Goal: Task Accomplishment & Management: Use online tool/utility

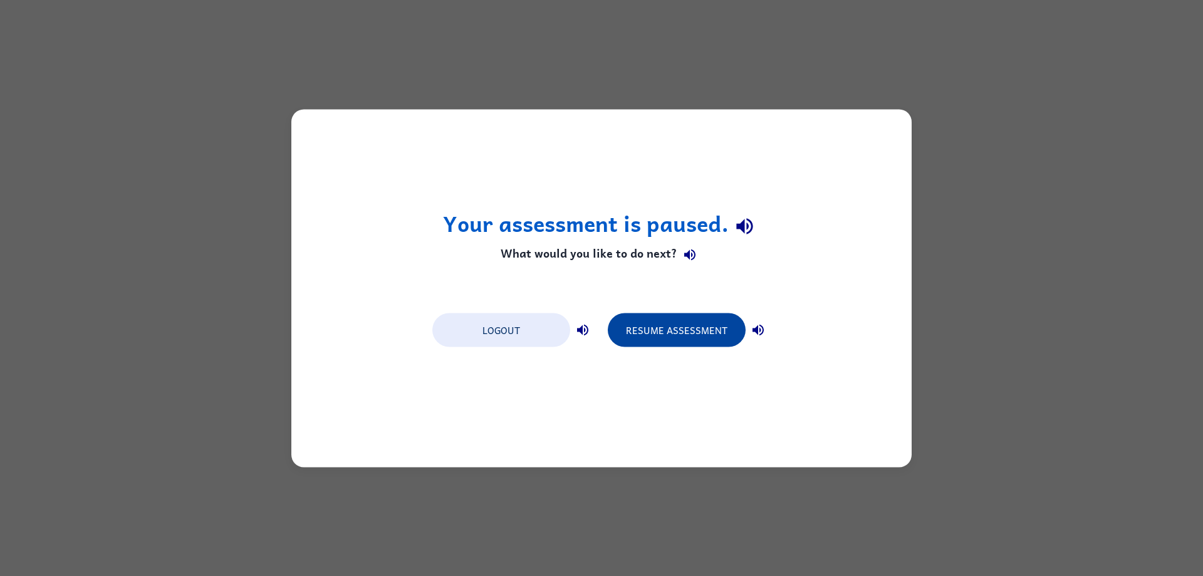
click at [674, 330] on button "Resume Assessment" at bounding box center [677, 330] width 138 height 34
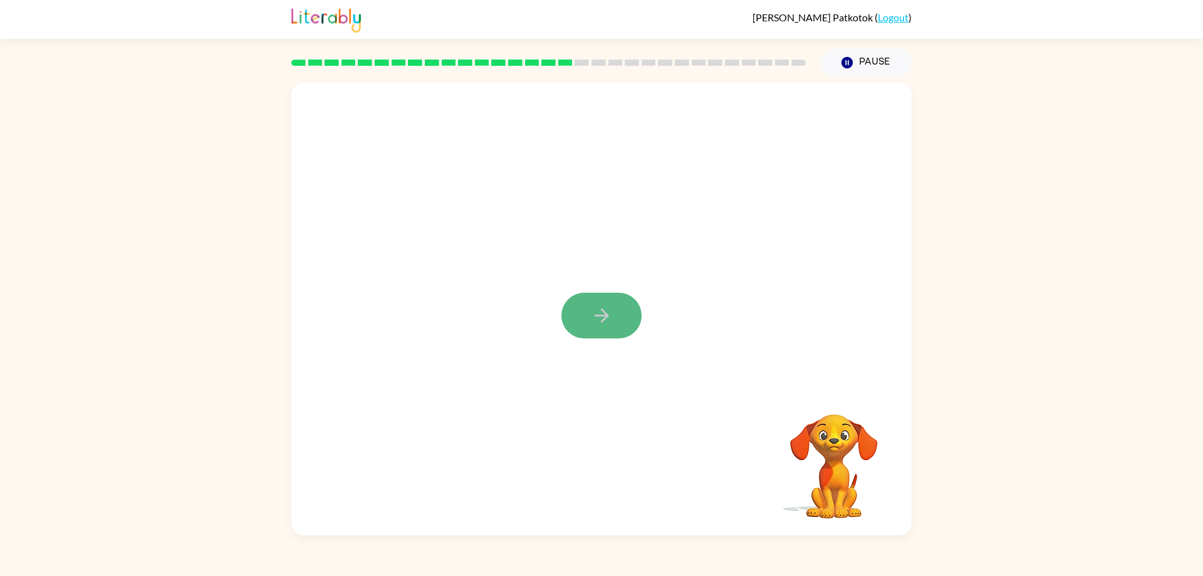
click at [604, 323] on icon "button" at bounding box center [602, 316] width 22 height 22
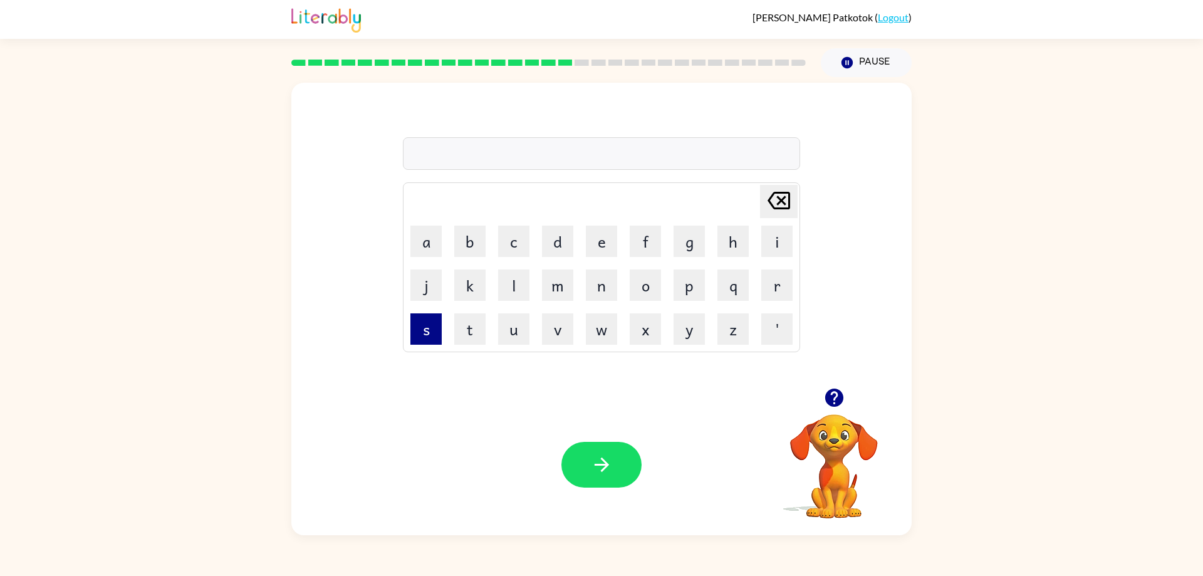
click at [434, 328] on button "s" at bounding box center [425, 328] width 31 height 31
click at [698, 288] on button "p" at bounding box center [689, 284] width 31 height 31
click at [760, 244] on td "i" at bounding box center [777, 241] width 43 height 43
click at [773, 244] on button "i" at bounding box center [776, 241] width 31 height 31
click at [591, 289] on button "n" at bounding box center [601, 284] width 31 height 31
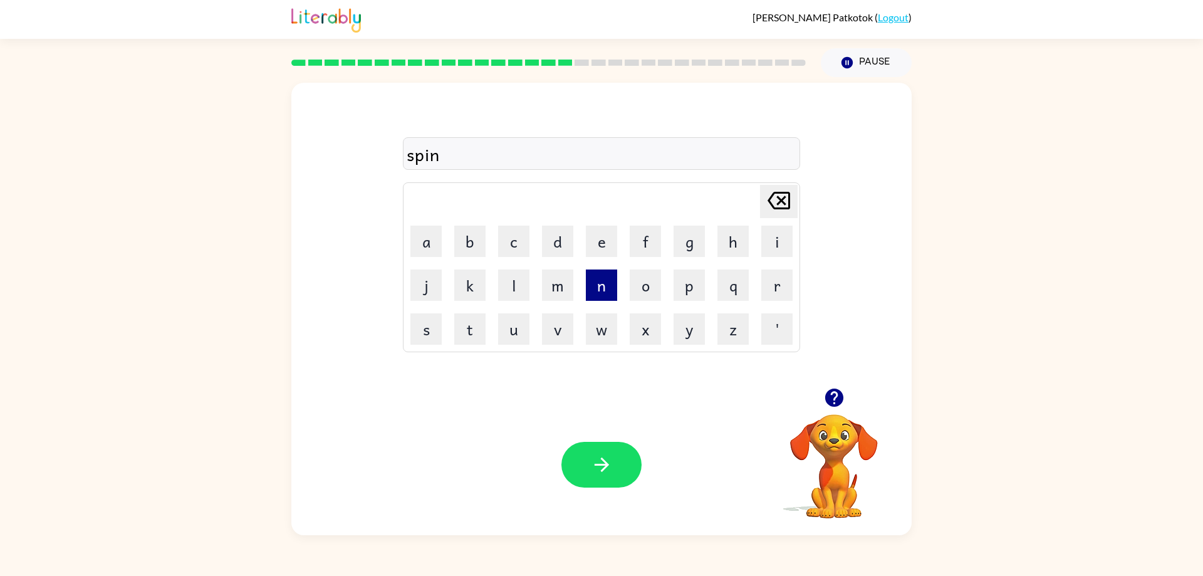
click at [591, 289] on button "n" at bounding box center [601, 284] width 31 height 31
click at [682, 251] on button "g" at bounding box center [689, 241] width 31 height 31
click at [780, 186] on icon "[PERSON_NAME] last character input" at bounding box center [779, 200] width 30 height 30
click at [784, 254] on button "i" at bounding box center [776, 241] width 31 height 31
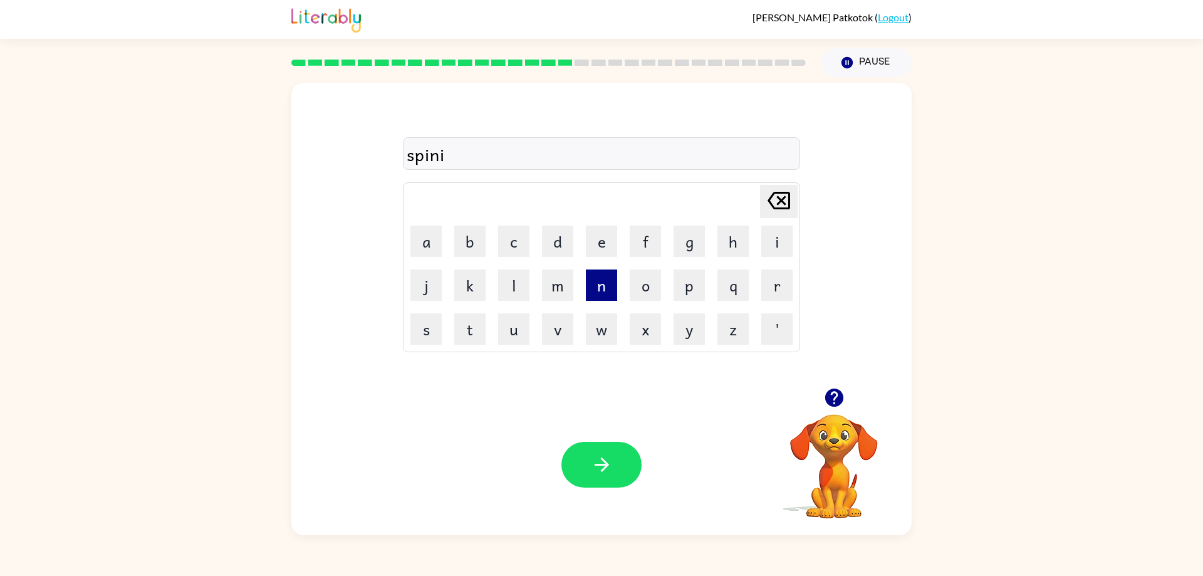
click at [597, 283] on button "n" at bounding box center [601, 284] width 31 height 31
click at [686, 254] on button "g" at bounding box center [689, 241] width 31 height 31
click at [444, 161] on div "spining" at bounding box center [602, 154] width 390 height 26
click at [784, 199] on icon "[PERSON_NAME] last character input" at bounding box center [779, 200] width 30 height 30
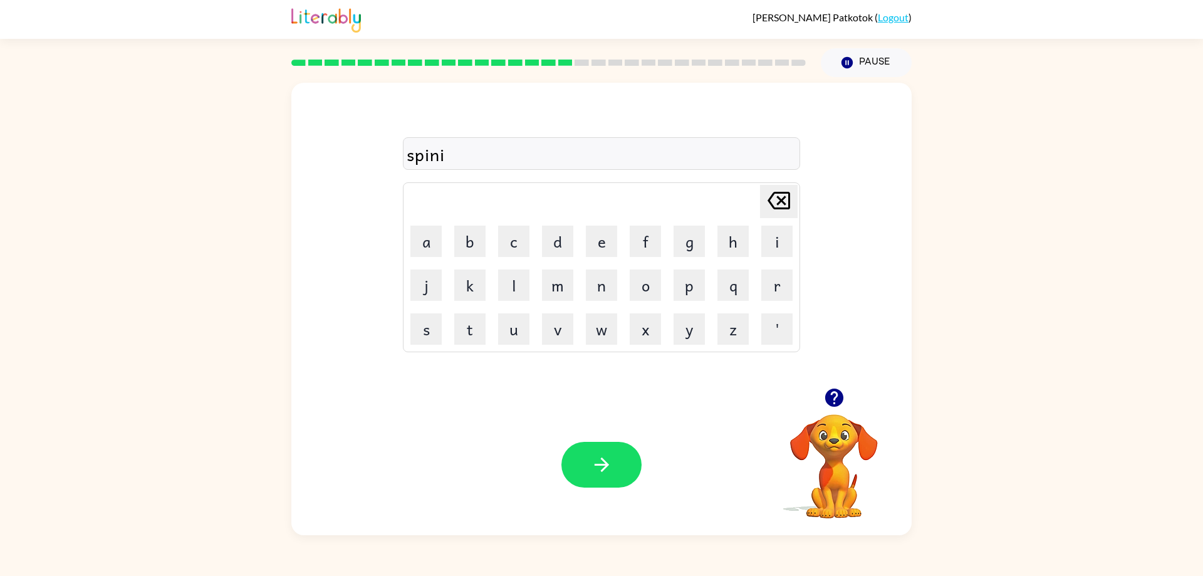
click at [784, 199] on icon "[PERSON_NAME] last character input" at bounding box center [779, 200] width 30 height 30
click at [593, 296] on button "n" at bounding box center [601, 284] width 31 height 31
click at [777, 253] on button "i" at bounding box center [776, 241] width 31 height 31
click at [605, 299] on button "n" at bounding box center [601, 284] width 31 height 31
click at [705, 228] on td "g" at bounding box center [689, 241] width 43 height 43
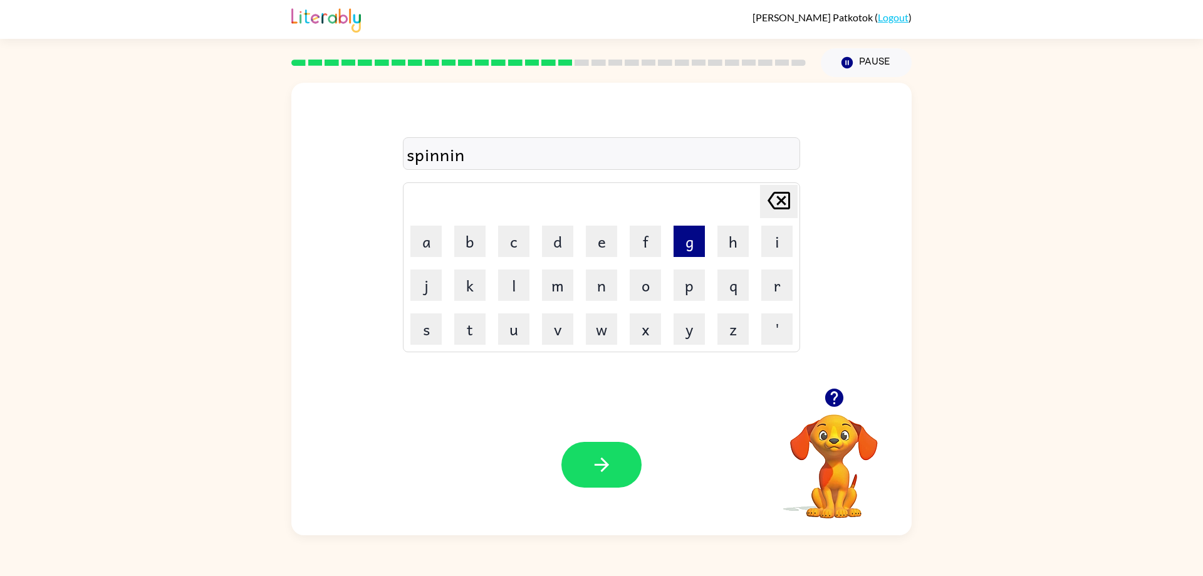
click at [689, 230] on button "g" at bounding box center [689, 241] width 31 height 31
click at [612, 461] on icon "button" at bounding box center [602, 465] width 22 height 22
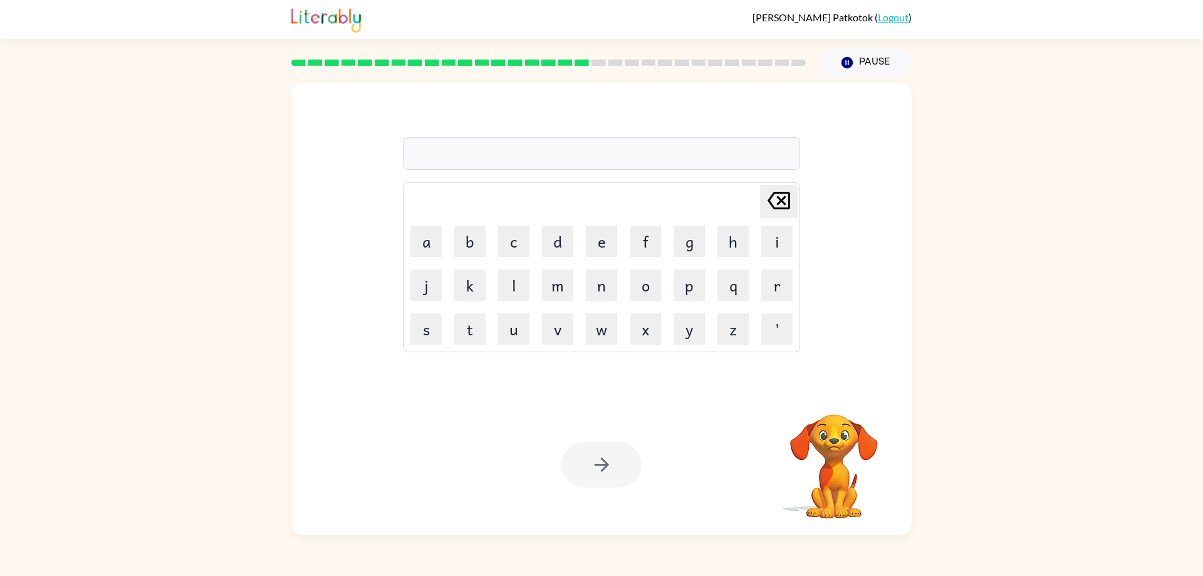
click at [605, 462] on div at bounding box center [601, 465] width 80 height 46
click at [685, 248] on button "g" at bounding box center [689, 241] width 31 height 31
click at [769, 276] on button "r" at bounding box center [776, 284] width 31 height 31
click at [515, 326] on button "u" at bounding box center [513, 328] width 31 height 31
click at [687, 275] on button "p" at bounding box center [689, 284] width 31 height 31
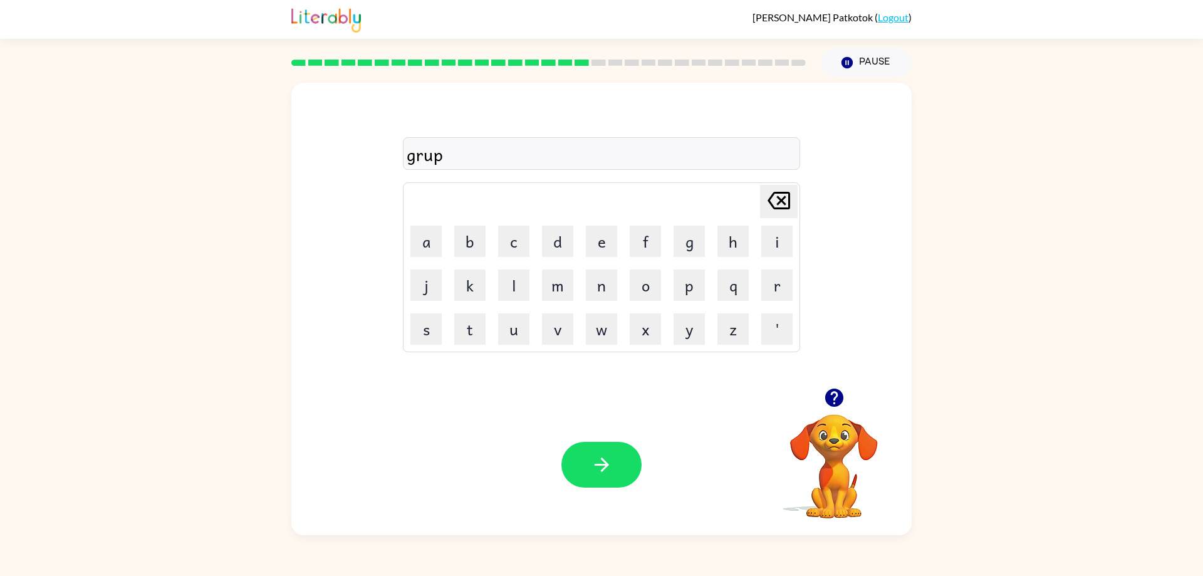
click at [775, 194] on icon at bounding box center [779, 201] width 23 height 18
click at [556, 288] on button "m" at bounding box center [557, 284] width 31 height 31
click at [689, 283] on button "p" at bounding box center [689, 284] width 31 height 31
click at [769, 231] on button "i" at bounding box center [776, 241] width 31 height 31
click at [595, 236] on button "e" at bounding box center [601, 241] width 31 height 31
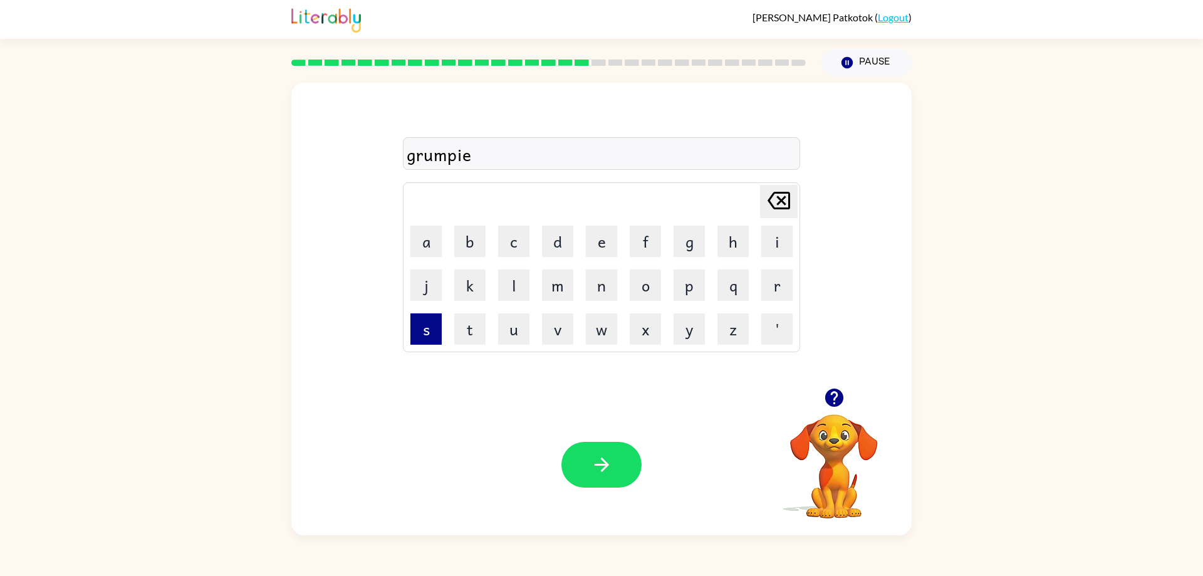
click at [440, 323] on button "s" at bounding box center [425, 328] width 31 height 31
click at [473, 325] on button "t" at bounding box center [469, 328] width 31 height 31
click at [580, 467] on button "button" at bounding box center [601, 465] width 80 height 46
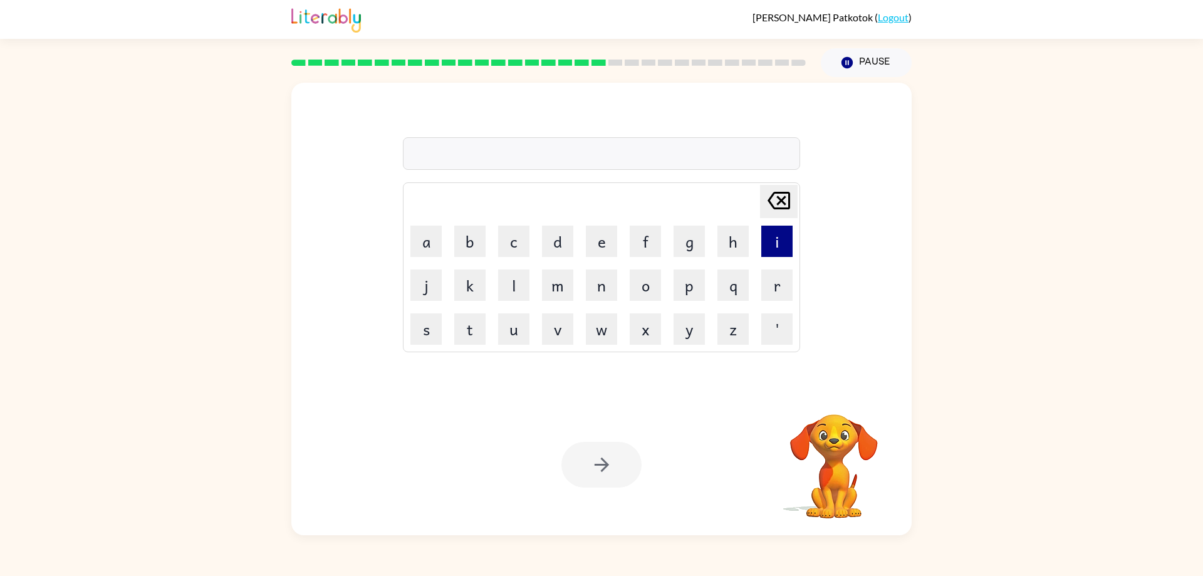
click at [776, 242] on button "i" at bounding box center [776, 241] width 31 height 31
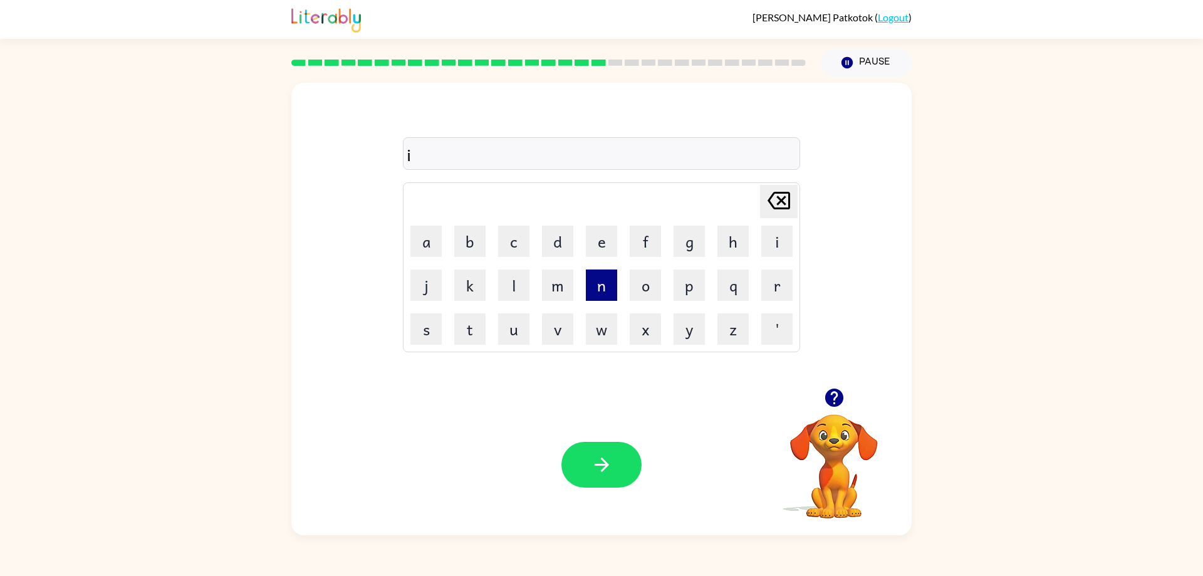
click at [597, 278] on button "n" at bounding box center [601, 284] width 31 height 31
click at [516, 237] on button "c" at bounding box center [513, 241] width 31 height 31
click at [765, 280] on button "r" at bounding box center [776, 284] width 31 height 31
click at [595, 241] on button "e" at bounding box center [601, 241] width 31 height 31
click at [565, 242] on button "d" at bounding box center [557, 241] width 31 height 31
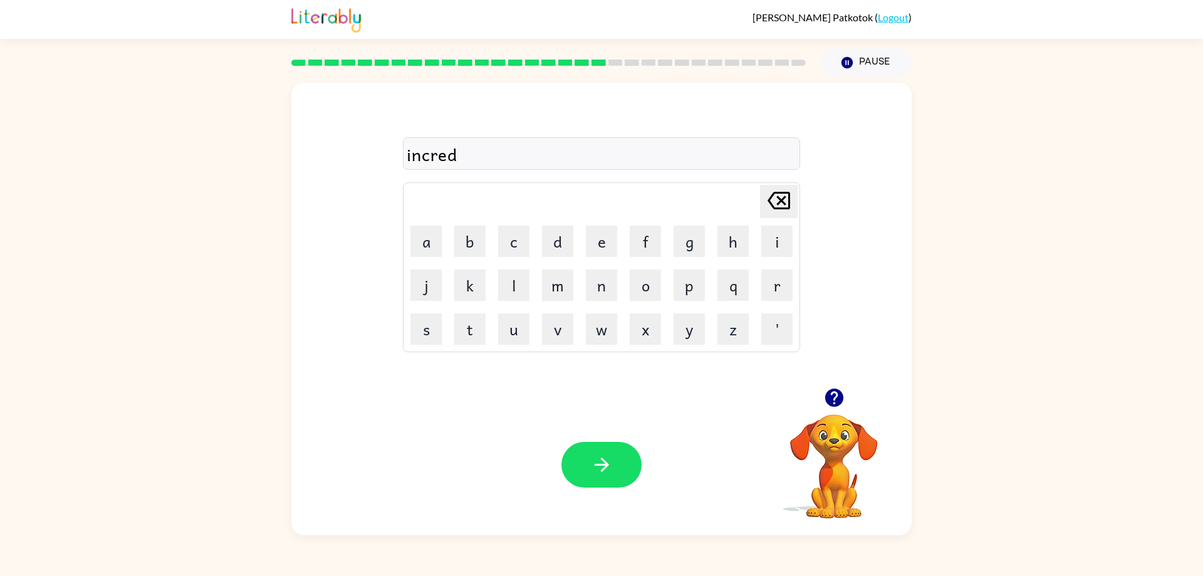
click at [795, 244] on td "i" at bounding box center [777, 241] width 43 height 43
click at [779, 243] on button "i" at bounding box center [776, 241] width 31 height 31
click at [480, 232] on button "b" at bounding box center [469, 241] width 31 height 31
click at [516, 279] on button "l" at bounding box center [513, 284] width 31 height 31
click at [585, 241] on td "e" at bounding box center [601, 241] width 43 height 43
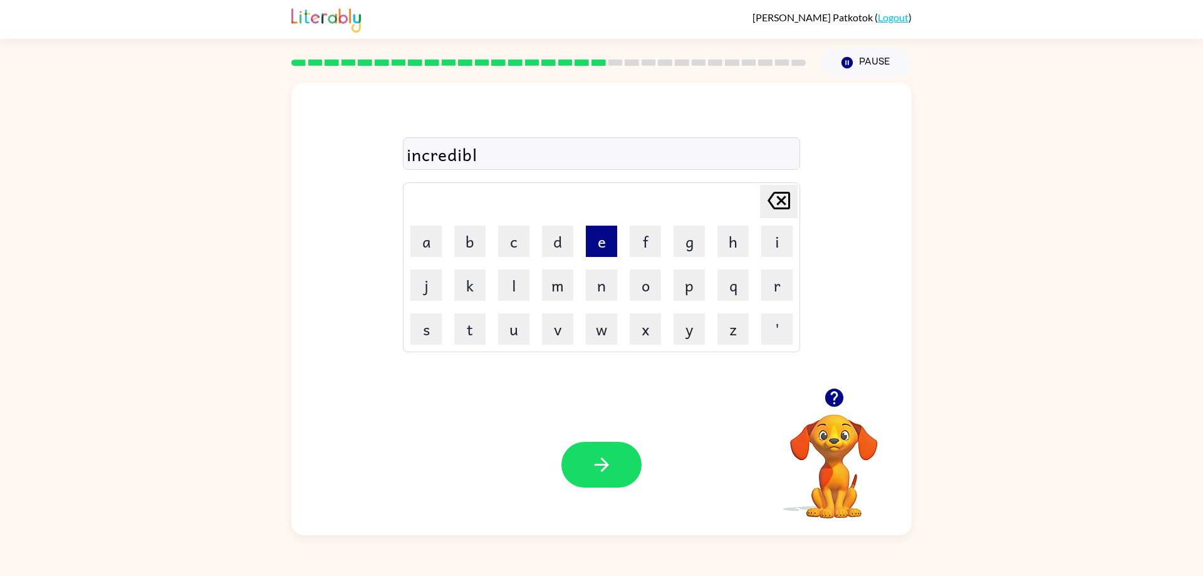
click at [591, 239] on button "e" at bounding box center [601, 241] width 31 height 31
click at [596, 468] on icon "button" at bounding box center [602, 465] width 22 height 22
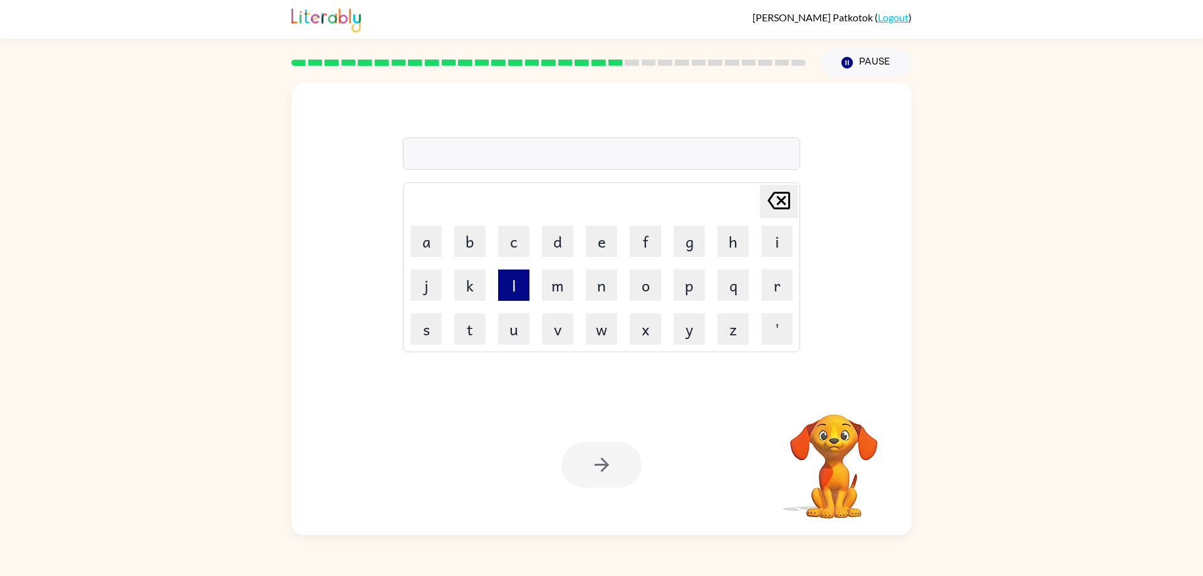
click at [524, 291] on button "l" at bounding box center [513, 284] width 31 height 31
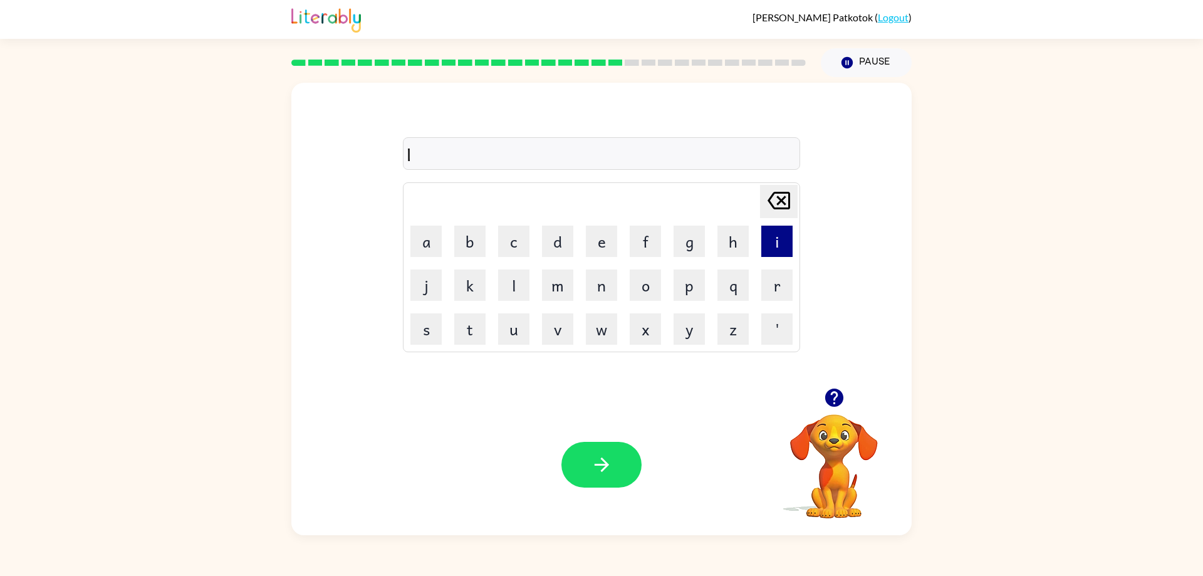
click at [776, 254] on button "i" at bounding box center [776, 241] width 31 height 31
click at [446, 335] on td "s" at bounding box center [426, 329] width 43 height 43
click at [436, 332] on button "s" at bounding box center [425, 328] width 31 height 31
click at [469, 333] on button "t" at bounding box center [469, 328] width 31 height 31
click at [599, 246] on button "e" at bounding box center [601, 241] width 31 height 31
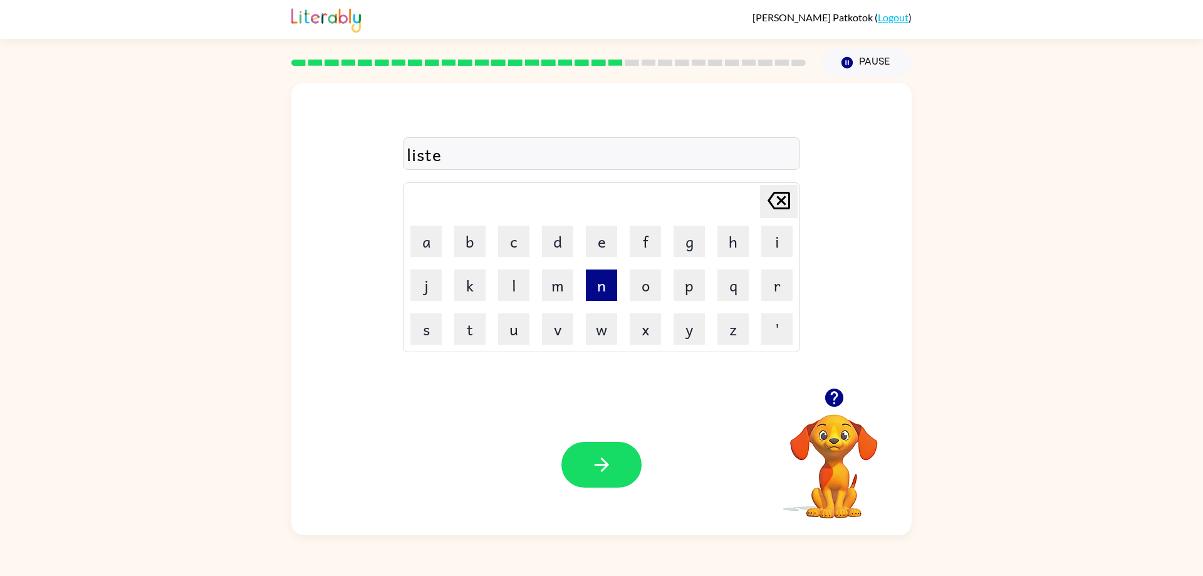
click at [605, 284] on button "n" at bounding box center [601, 284] width 31 height 31
click at [612, 243] on button "e" at bounding box center [601, 241] width 31 height 31
click at [549, 242] on button "d" at bounding box center [557, 241] width 31 height 31
click at [598, 467] on icon "button" at bounding box center [602, 465] width 22 height 22
click at [599, 273] on button "n" at bounding box center [601, 284] width 31 height 31
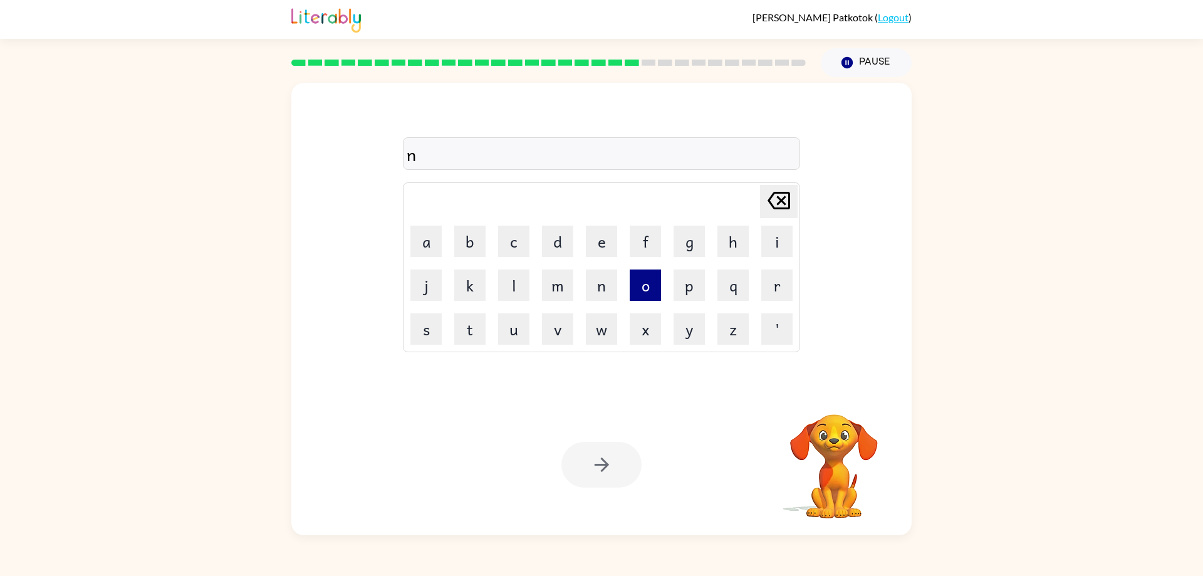
click at [642, 278] on button "o" at bounding box center [645, 284] width 31 height 31
click at [556, 280] on button "m" at bounding box center [557, 284] width 31 height 31
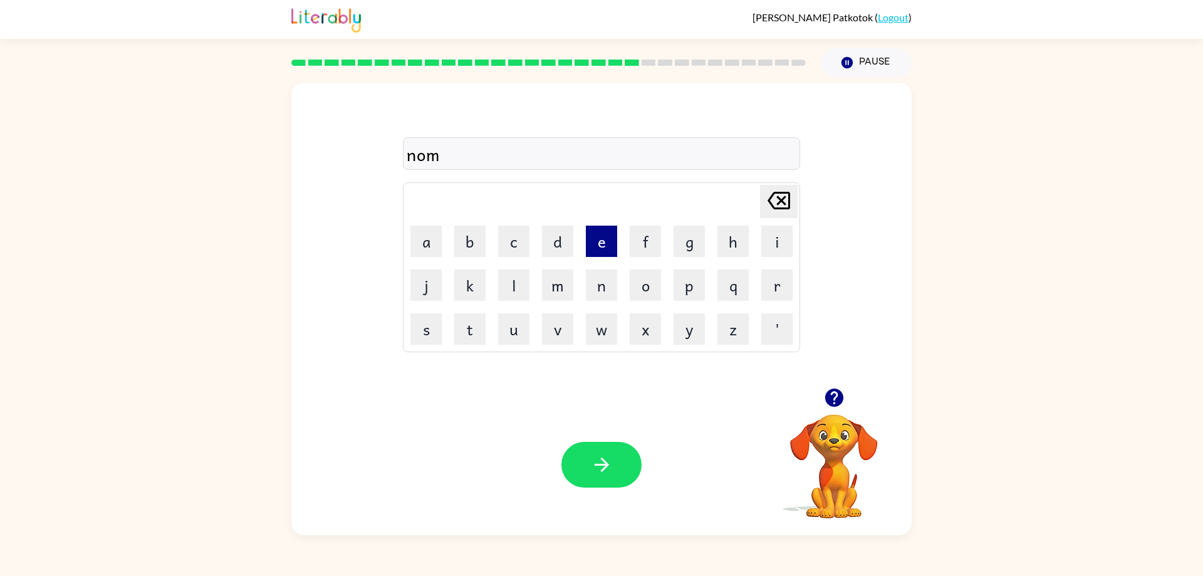
click at [590, 239] on button "e" at bounding box center [601, 241] width 31 height 31
click at [593, 291] on button "n" at bounding box center [601, 284] width 31 height 31
click at [431, 242] on button "a" at bounding box center [425, 241] width 31 height 31
click at [485, 326] on button "t" at bounding box center [469, 328] width 31 height 31
click at [600, 248] on button "e" at bounding box center [601, 241] width 31 height 31
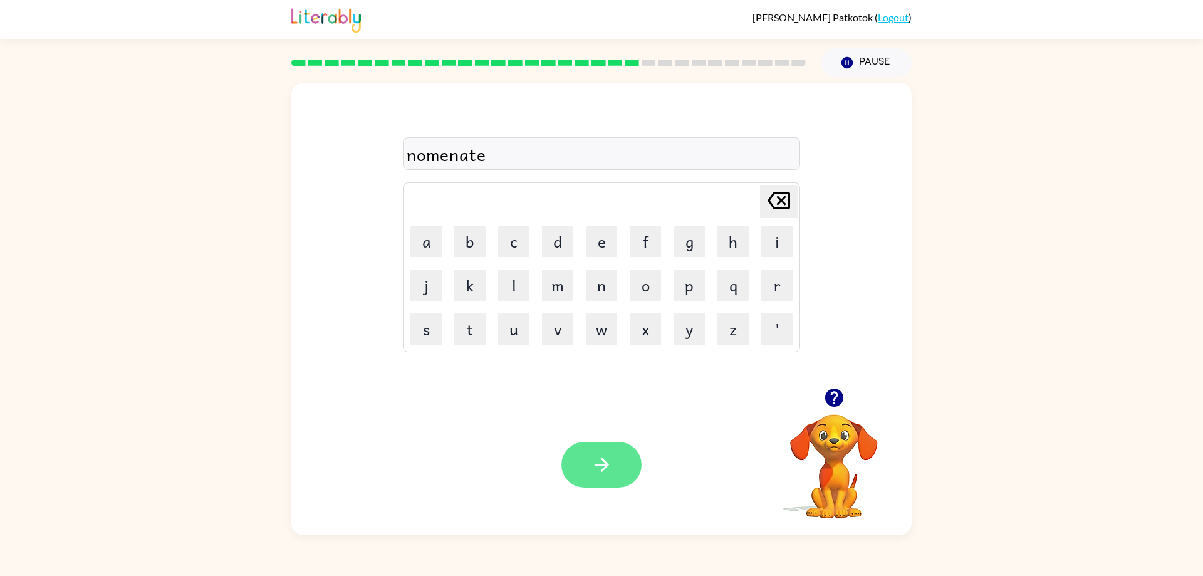
click at [571, 456] on button "button" at bounding box center [601, 465] width 80 height 46
click at [427, 316] on button "s" at bounding box center [425, 328] width 31 height 31
click at [431, 251] on button "a" at bounding box center [425, 241] width 31 height 31
click at [427, 329] on button "s" at bounding box center [425, 328] width 31 height 31
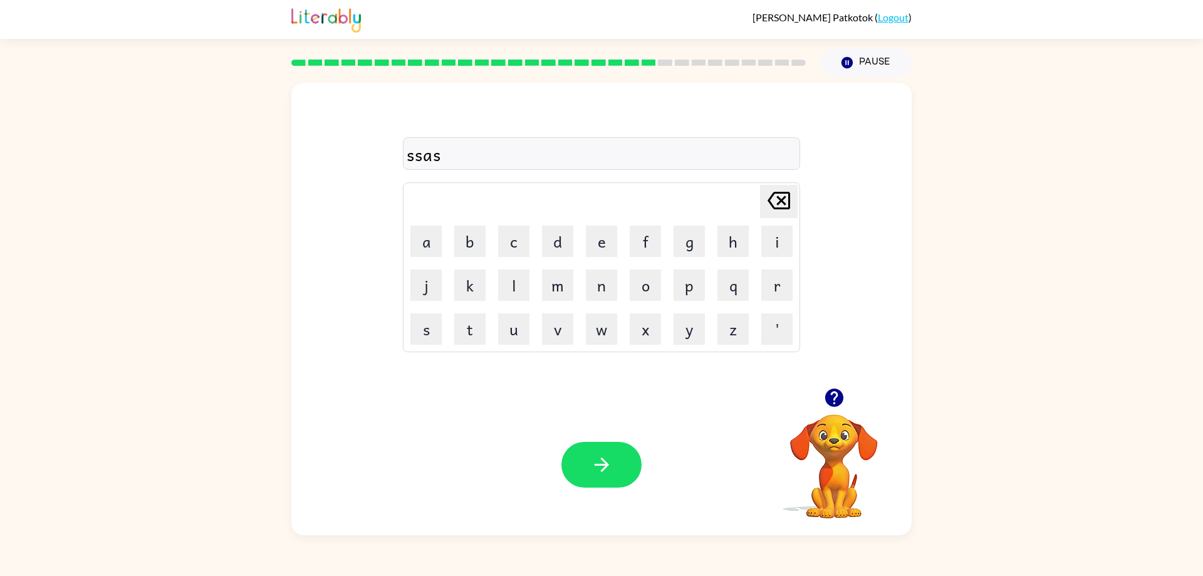
click at [795, 195] on button "[PERSON_NAME] last character input" at bounding box center [779, 201] width 38 height 33
click at [781, 197] on icon "[PERSON_NAME] last character input" at bounding box center [779, 200] width 30 height 30
click at [414, 242] on button "a" at bounding box center [425, 241] width 31 height 31
click at [427, 331] on button "s" at bounding box center [425, 328] width 31 height 31
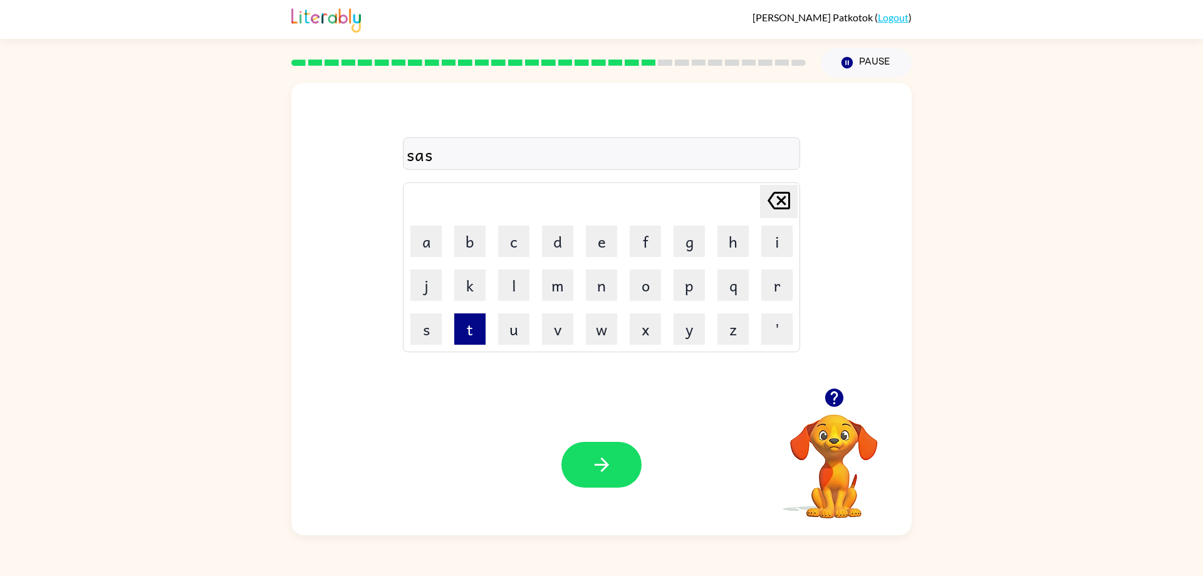
click at [466, 328] on button "t" at bounding box center [469, 328] width 31 height 31
click at [417, 239] on button "a" at bounding box center [425, 241] width 31 height 31
click at [597, 288] on button "n" at bounding box center [601, 284] width 31 height 31
click at [603, 246] on button "e" at bounding box center [601, 241] width 31 height 31
click at [560, 244] on button "d" at bounding box center [557, 241] width 31 height 31
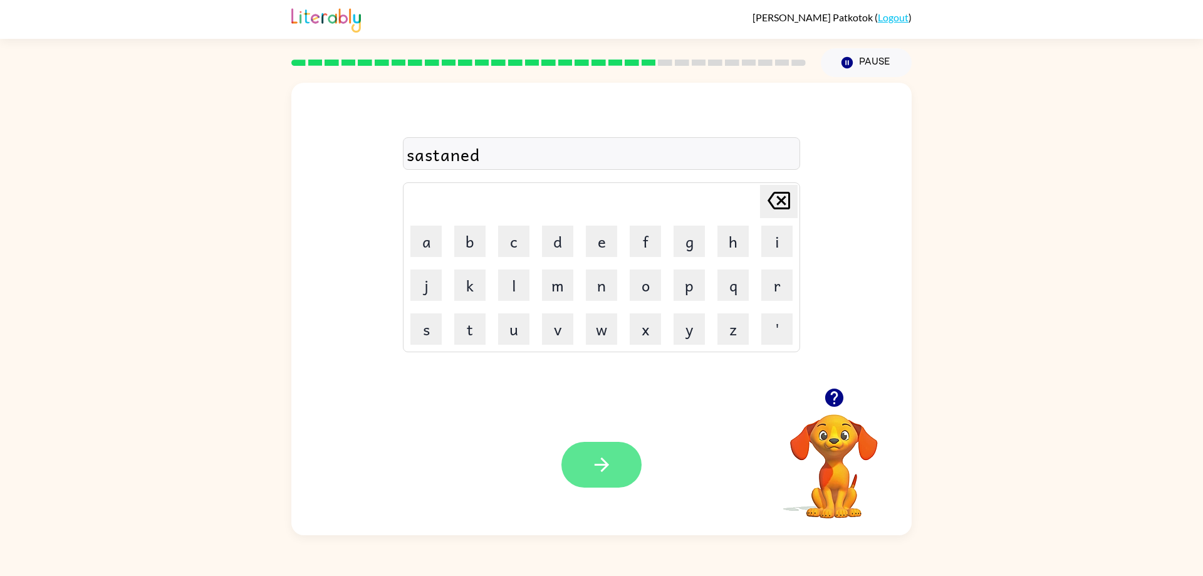
click at [596, 476] on icon "button" at bounding box center [602, 465] width 22 height 22
click at [603, 330] on button "w" at bounding box center [601, 328] width 31 height 31
click at [766, 280] on button "r" at bounding box center [776, 284] width 31 height 31
click at [556, 235] on button "d" at bounding box center [557, 241] width 31 height 31
click at [777, 203] on icon "[PERSON_NAME] last character input" at bounding box center [779, 200] width 30 height 30
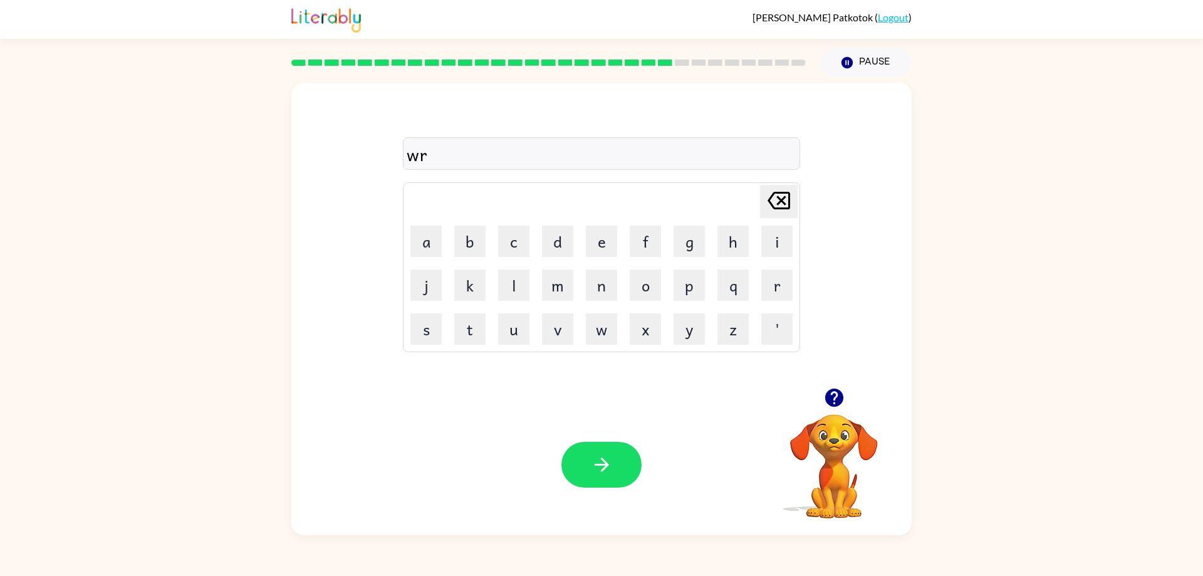
click at [777, 203] on icon "[PERSON_NAME] last character input" at bounding box center [779, 200] width 30 height 30
click at [637, 291] on button "o" at bounding box center [645, 284] width 31 height 31
click at [779, 278] on button "r" at bounding box center [776, 284] width 31 height 31
click at [560, 231] on button "d" at bounding box center [557, 241] width 31 height 31
click at [682, 320] on button "y" at bounding box center [689, 328] width 31 height 31
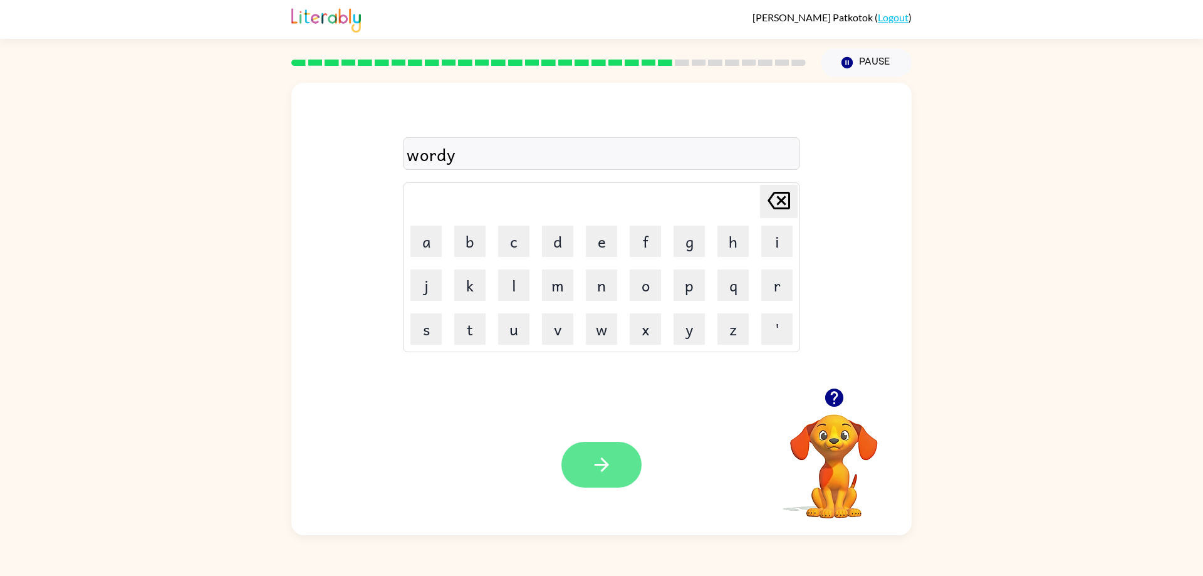
click at [587, 477] on button "button" at bounding box center [601, 465] width 80 height 46
drag, startPoint x: 774, startPoint y: 291, endPoint x: 685, endPoint y: 258, distance: 95.2
click at [773, 291] on button "r" at bounding box center [776, 284] width 31 height 31
click at [592, 237] on button "e" at bounding box center [601, 241] width 31 height 31
click at [516, 282] on button "l" at bounding box center [513, 284] width 31 height 31
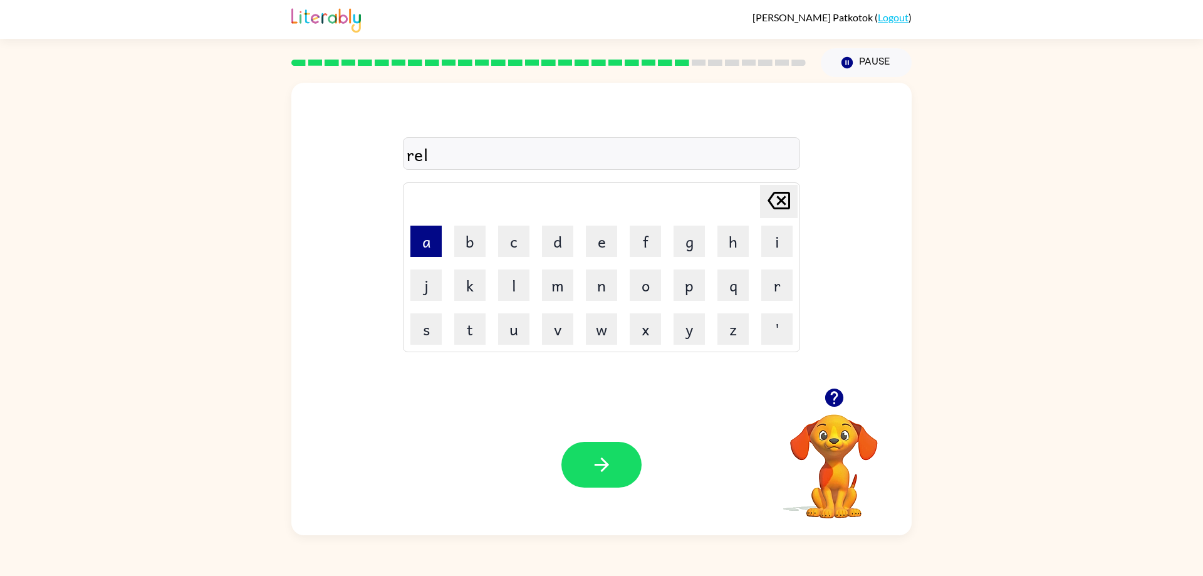
click at [425, 247] on button "a" at bounding box center [425, 241] width 31 height 31
click at [482, 329] on button "t" at bounding box center [469, 328] width 31 height 31
click at [601, 250] on button "e" at bounding box center [601, 241] width 31 height 31
click at [546, 250] on button "d" at bounding box center [557, 241] width 31 height 31
click at [584, 456] on button "button" at bounding box center [601, 465] width 80 height 46
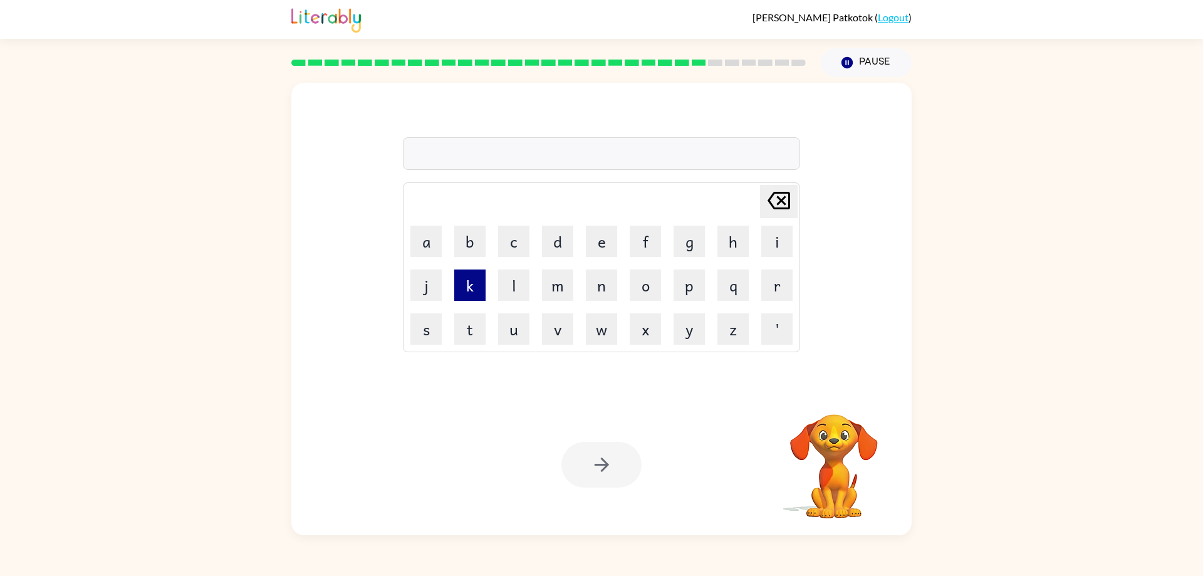
click at [478, 298] on button "k" at bounding box center [469, 284] width 31 height 31
click at [771, 242] on button "i" at bounding box center [776, 241] width 31 height 31
click at [785, 210] on icon "[PERSON_NAME] last character input" at bounding box center [779, 200] width 30 height 30
click at [783, 208] on icon at bounding box center [779, 201] width 23 height 18
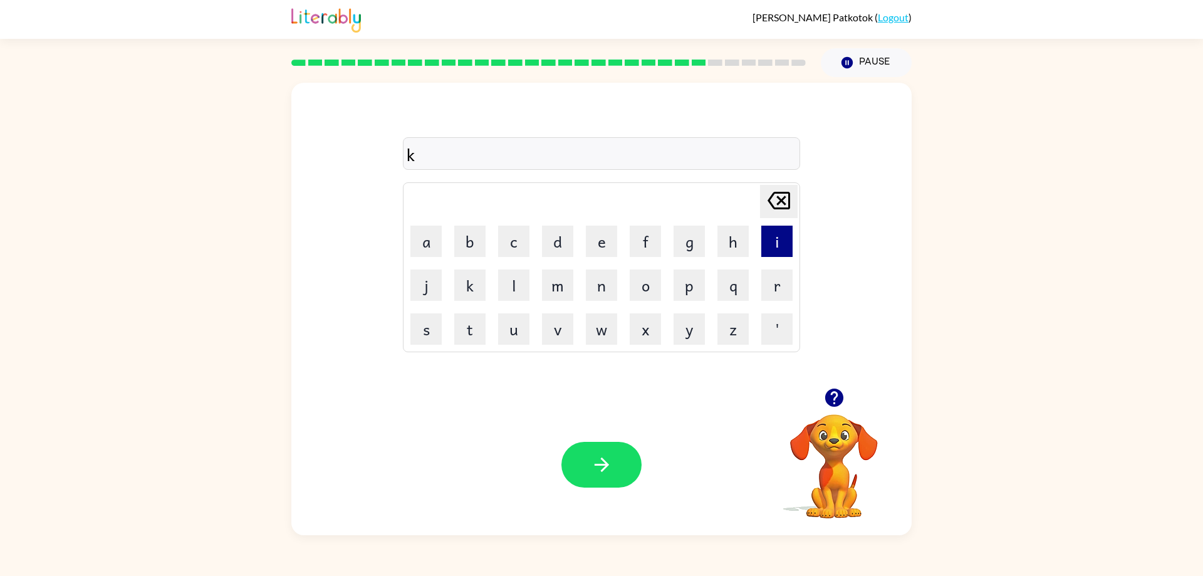
click at [781, 253] on button "i" at bounding box center [776, 241] width 31 height 31
click at [484, 326] on button "t" at bounding box center [469, 328] width 31 height 31
click at [614, 248] on button "e" at bounding box center [601, 241] width 31 height 31
click at [620, 283] on td "n" at bounding box center [601, 285] width 43 height 43
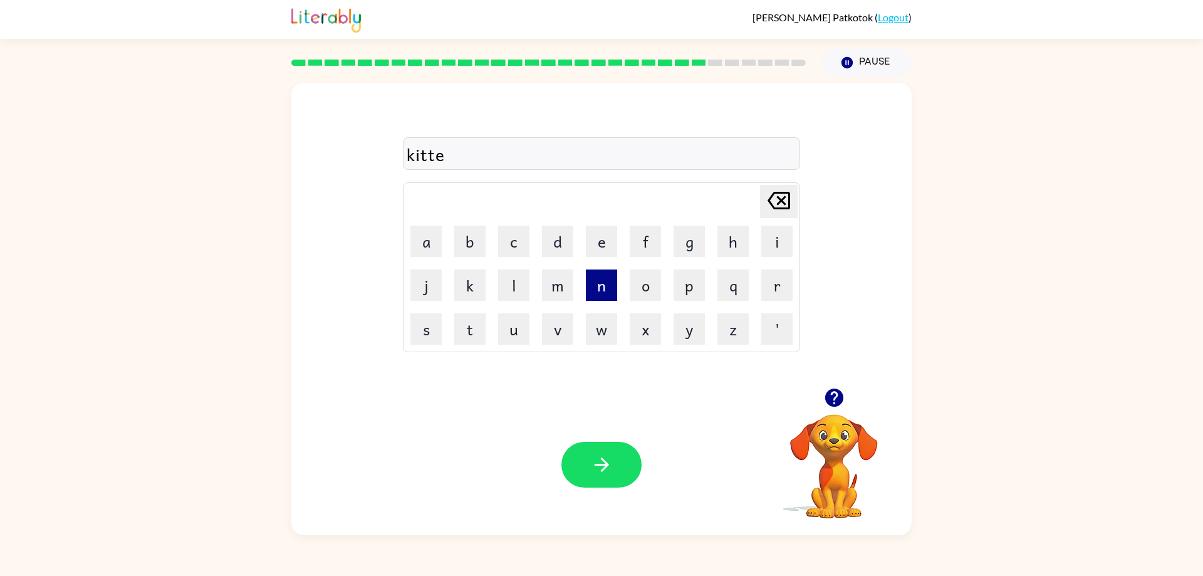
click at [607, 286] on button "n" at bounding box center [601, 284] width 31 height 31
click at [610, 452] on button "button" at bounding box center [601, 465] width 80 height 46
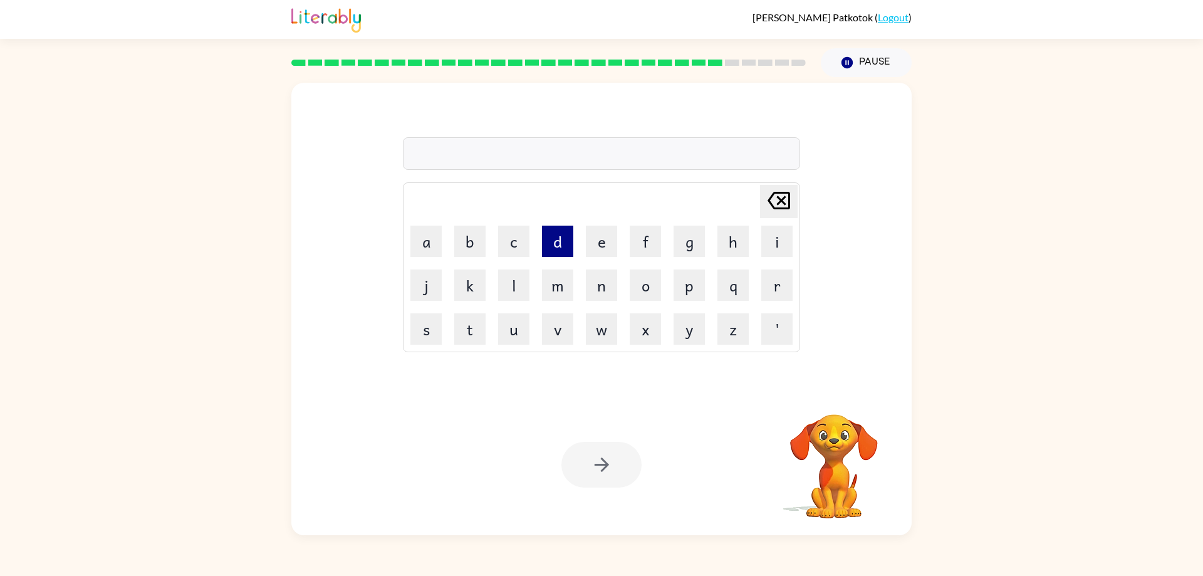
click at [546, 249] on button "d" at bounding box center [557, 241] width 31 height 31
click at [588, 246] on button "e" at bounding box center [601, 241] width 31 height 31
click at [700, 289] on button "p" at bounding box center [689, 284] width 31 height 31
click at [423, 242] on button "a" at bounding box center [425, 241] width 31 height 31
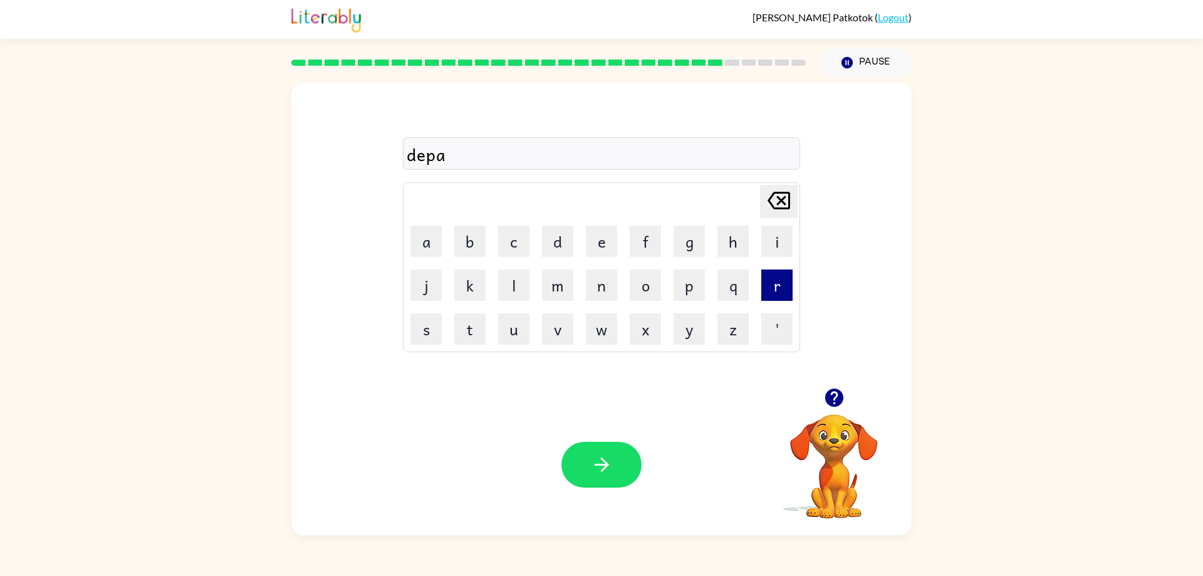
click at [766, 276] on button "r" at bounding box center [776, 284] width 31 height 31
click at [454, 317] on td "t" at bounding box center [470, 329] width 43 height 43
click at [476, 328] on button "t" at bounding box center [469, 328] width 31 height 31
click at [550, 293] on button "m" at bounding box center [557, 284] width 31 height 31
click at [609, 252] on button "e" at bounding box center [601, 241] width 31 height 31
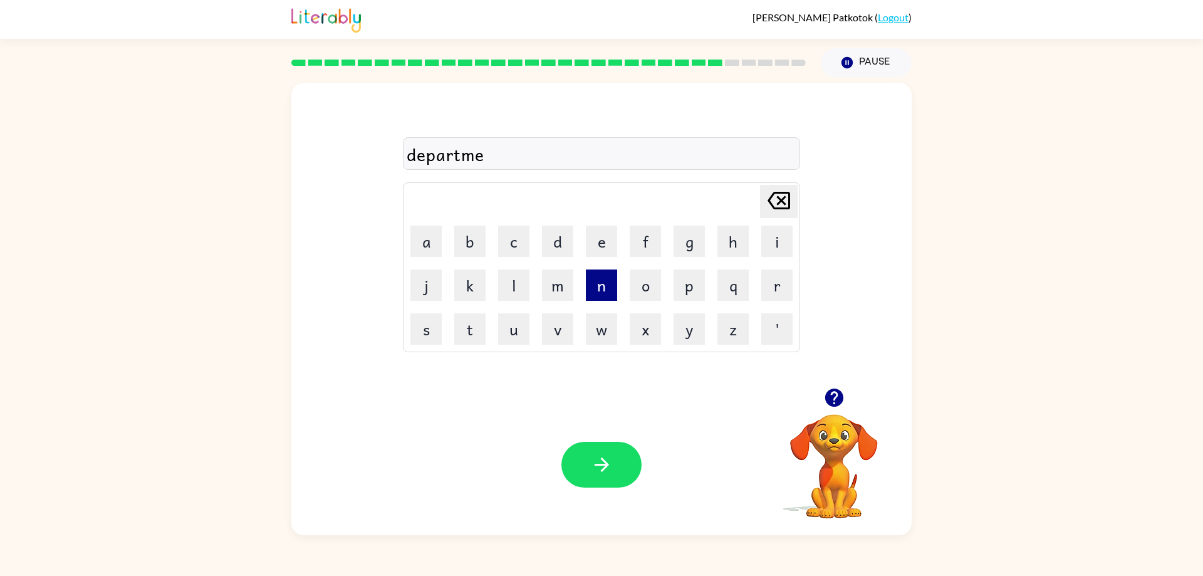
click at [602, 279] on button "n" at bounding box center [601, 284] width 31 height 31
click at [472, 316] on button "t" at bounding box center [469, 328] width 31 height 31
click at [589, 457] on button "button" at bounding box center [601, 465] width 80 height 46
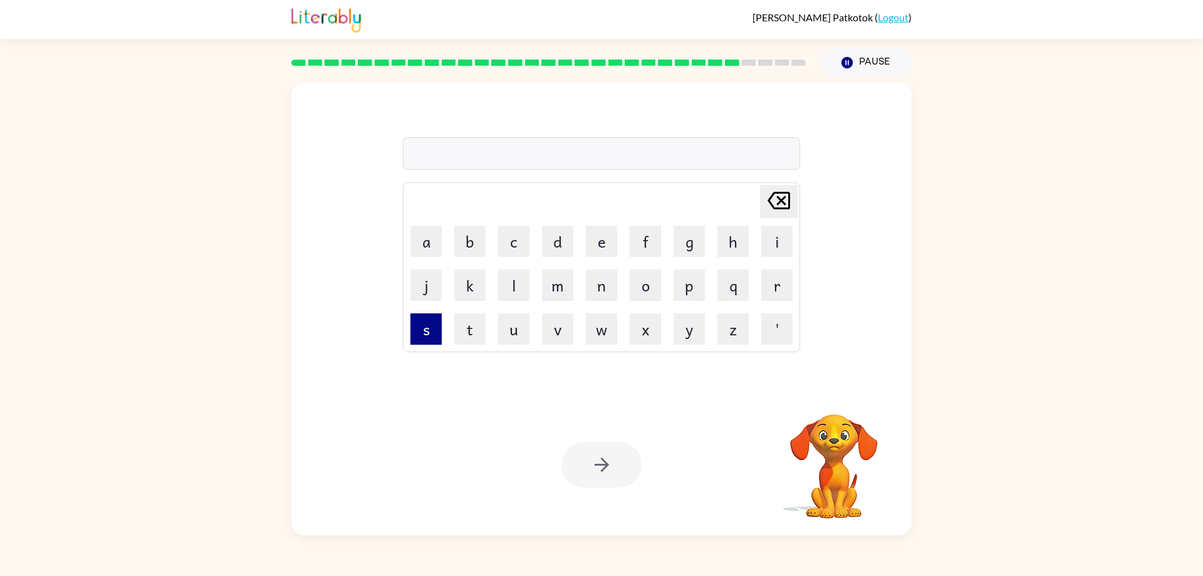
click at [440, 321] on button "s" at bounding box center [425, 328] width 31 height 31
click at [512, 274] on button "l" at bounding box center [513, 284] width 31 height 31
click at [768, 244] on button "i" at bounding box center [776, 241] width 31 height 31
click at [464, 343] on button "t" at bounding box center [469, 328] width 31 height 31
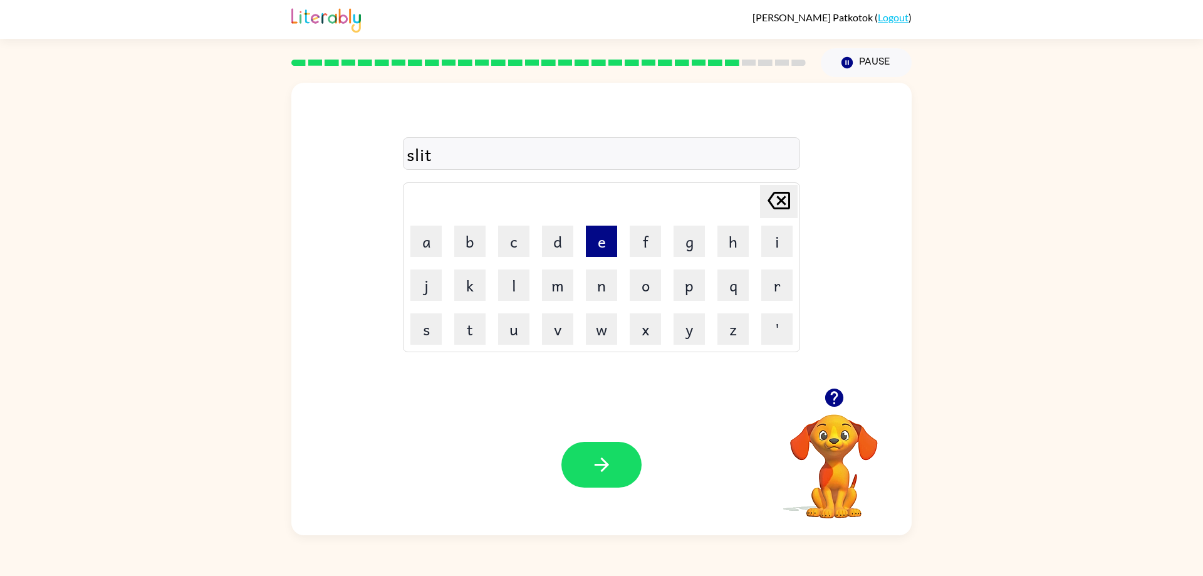
click at [610, 246] on button "e" at bounding box center [601, 241] width 31 height 31
click at [618, 476] on button "button" at bounding box center [601, 465] width 80 height 46
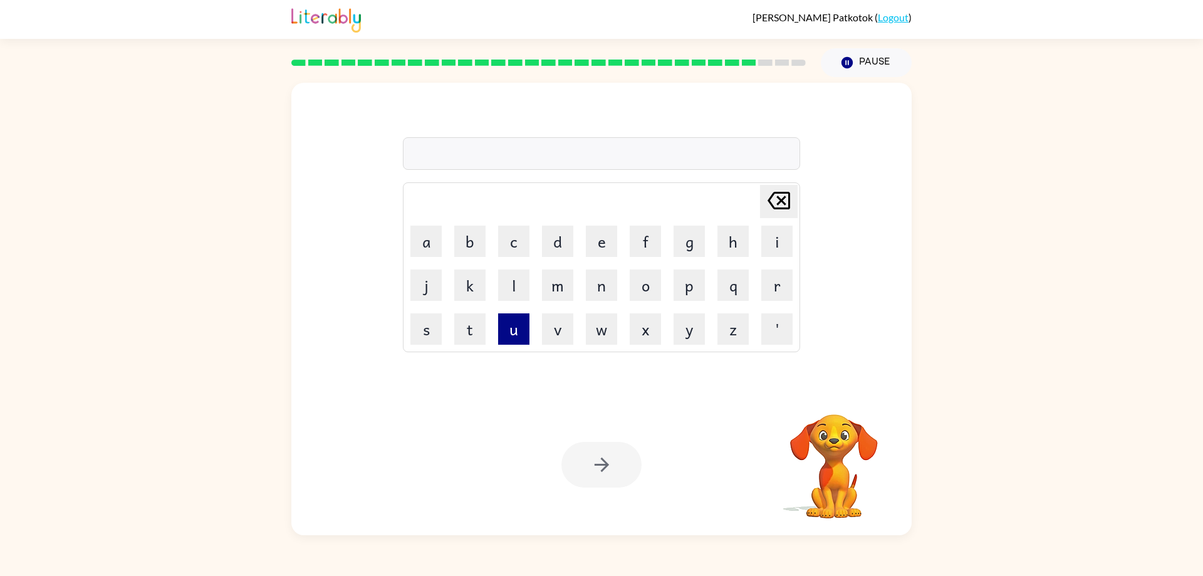
click at [518, 323] on button "u" at bounding box center [513, 328] width 31 height 31
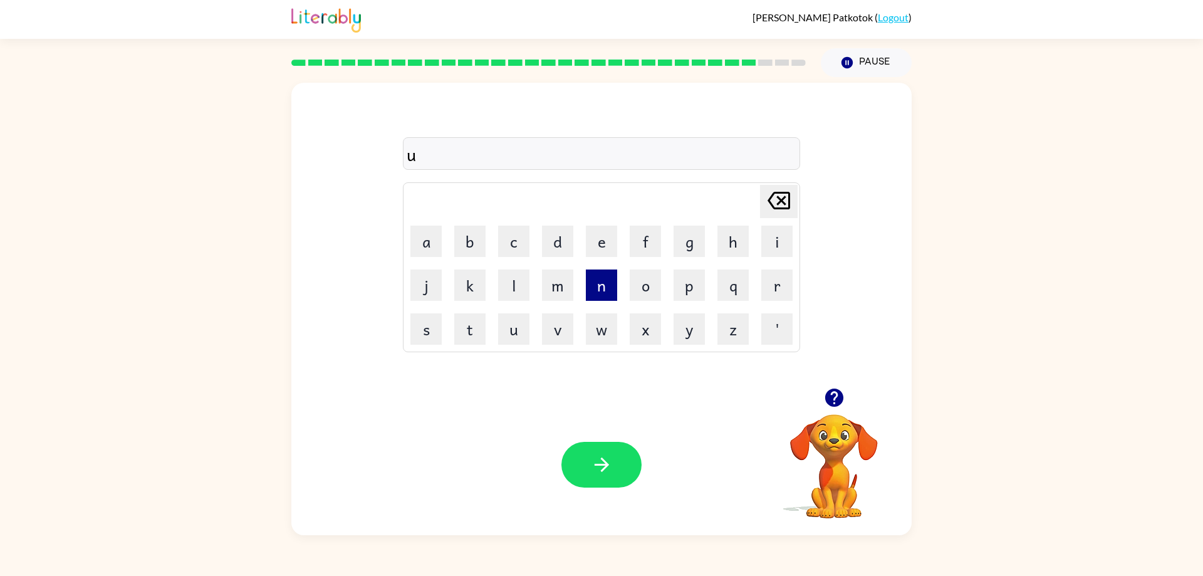
click at [598, 288] on button "n" at bounding box center [601, 284] width 31 height 31
click at [429, 234] on button "a" at bounding box center [425, 241] width 31 height 31
click at [557, 344] on button "v" at bounding box center [557, 328] width 31 height 31
click at [760, 243] on td "i" at bounding box center [777, 241] width 43 height 43
click at [774, 244] on button "i" at bounding box center [776, 241] width 31 height 31
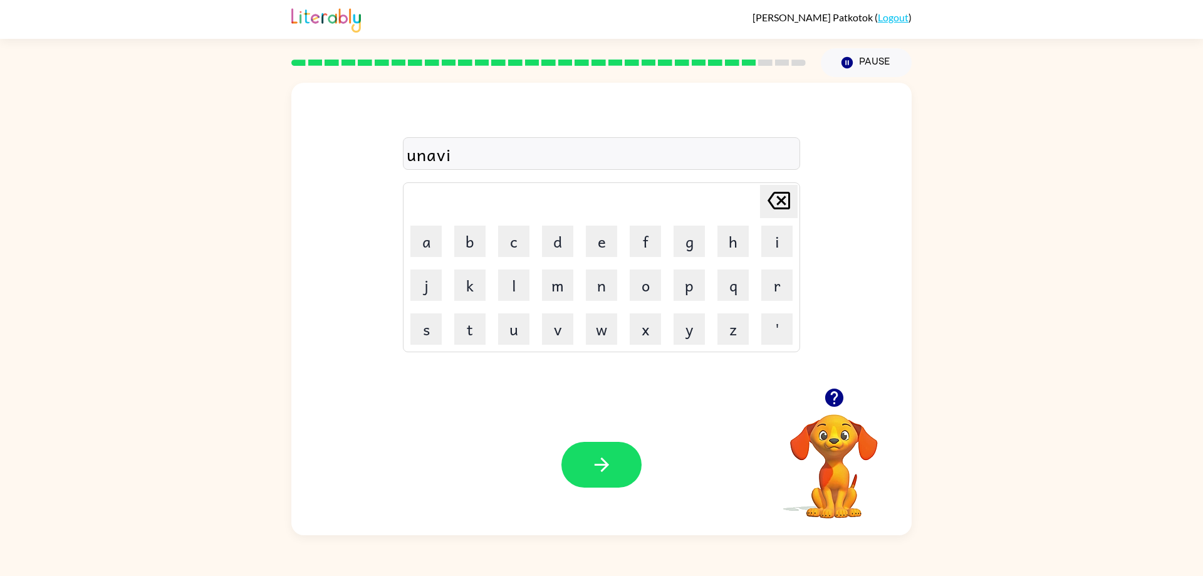
click at [761, 280] on td "r" at bounding box center [777, 285] width 43 height 43
click at [780, 284] on button "r" at bounding box center [776, 284] width 31 height 31
click at [425, 321] on button "s" at bounding box center [425, 328] width 31 height 31
click at [773, 248] on button "i" at bounding box center [776, 241] width 31 height 31
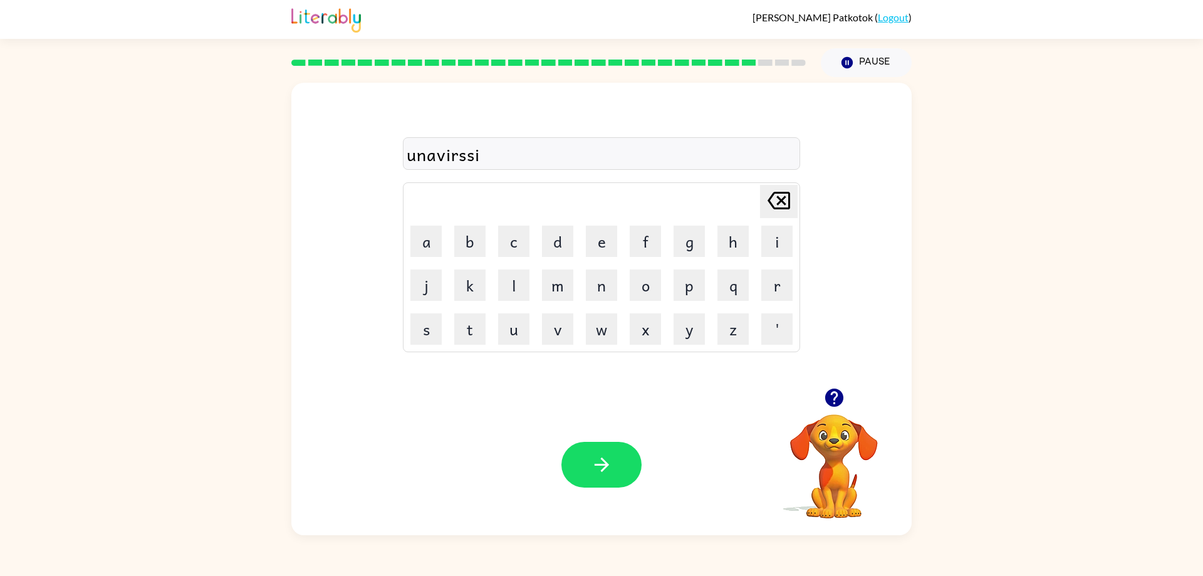
click at [781, 205] on icon "[PERSON_NAME] last character input" at bounding box center [779, 200] width 30 height 30
click at [771, 199] on icon "[PERSON_NAME] last character input" at bounding box center [779, 200] width 30 height 30
click at [520, 294] on button "l" at bounding box center [513, 284] width 31 height 31
click at [605, 251] on button "e" at bounding box center [601, 241] width 31 height 31
click at [784, 205] on icon "[PERSON_NAME] last character input" at bounding box center [779, 200] width 30 height 30
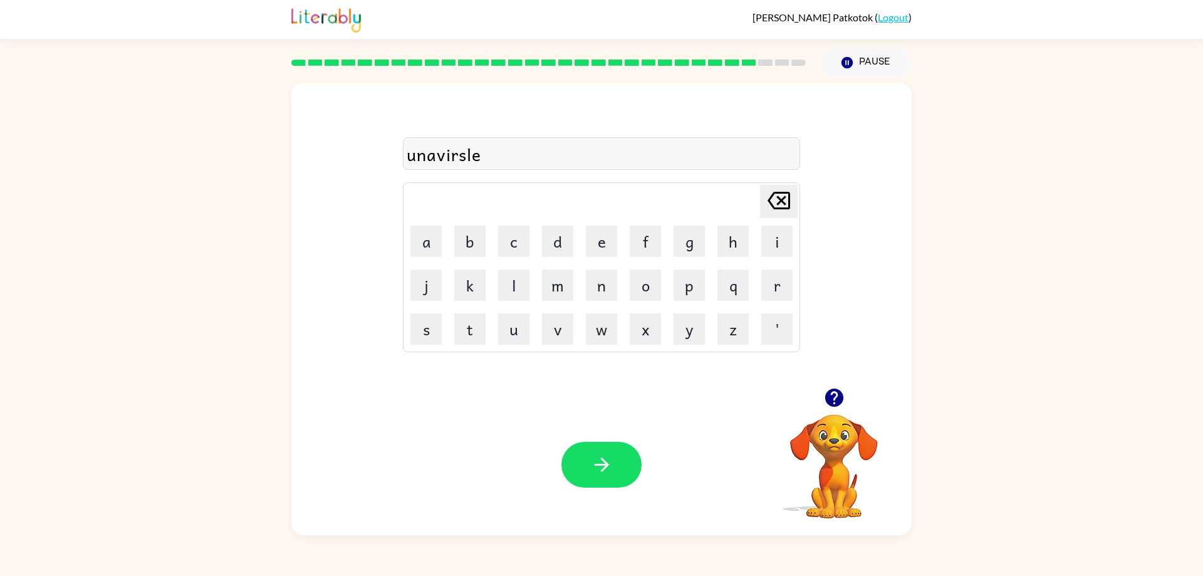
click at [784, 205] on icon "[PERSON_NAME] last character input" at bounding box center [779, 200] width 30 height 30
click at [435, 320] on button "s" at bounding box center [425, 328] width 31 height 31
click at [418, 244] on button "a" at bounding box center [425, 241] width 31 height 31
click at [501, 294] on button "l" at bounding box center [513, 284] width 31 height 31
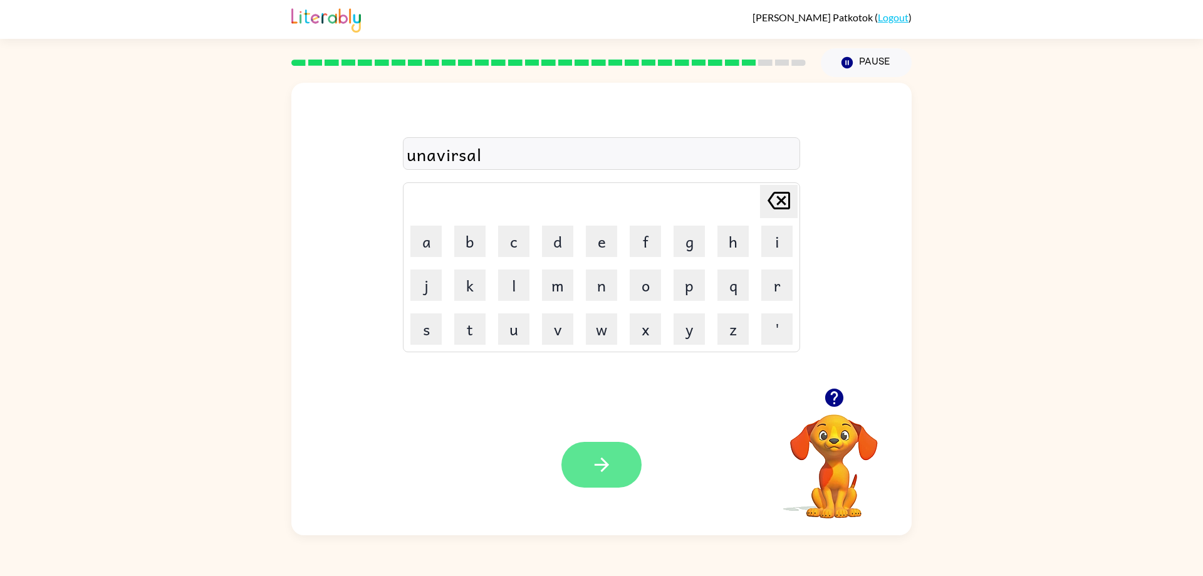
click at [571, 455] on button "button" at bounding box center [601, 465] width 80 height 46
click at [413, 320] on button "s" at bounding box center [425, 328] width 31 height 31
click at [769, 234] on button "i" at bounding box center [776, 241] width 31 height 31
click at [520, 289] on button "l" at bounding box center [513, 284] width 31 height 31
click at [566, 325] on button "v" at bounding box center [557, 328] width 31 height 31
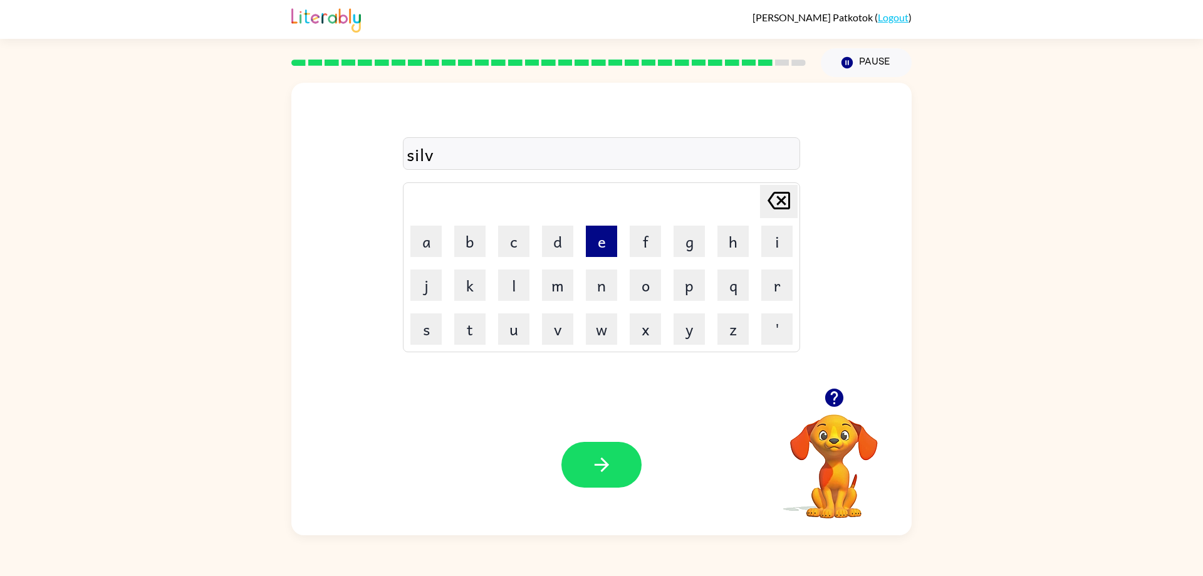
click at [586, 253] on button "e" at bounding box center [601, 241] width 31 height 31
drag, startPoint x: 796, startPoint y: 280, endPoint x: 779, endPoint y: 281, distance: 17.6
click at [796, 281] on td "r" at bounding box center [777, 285] width 43 height 43
click at [778, 281] on button "r" at bounding box center [776, 284] width 31 height 31
click at [605, 331] on button "w" at bounding box center [601, 328] width 31 height 31
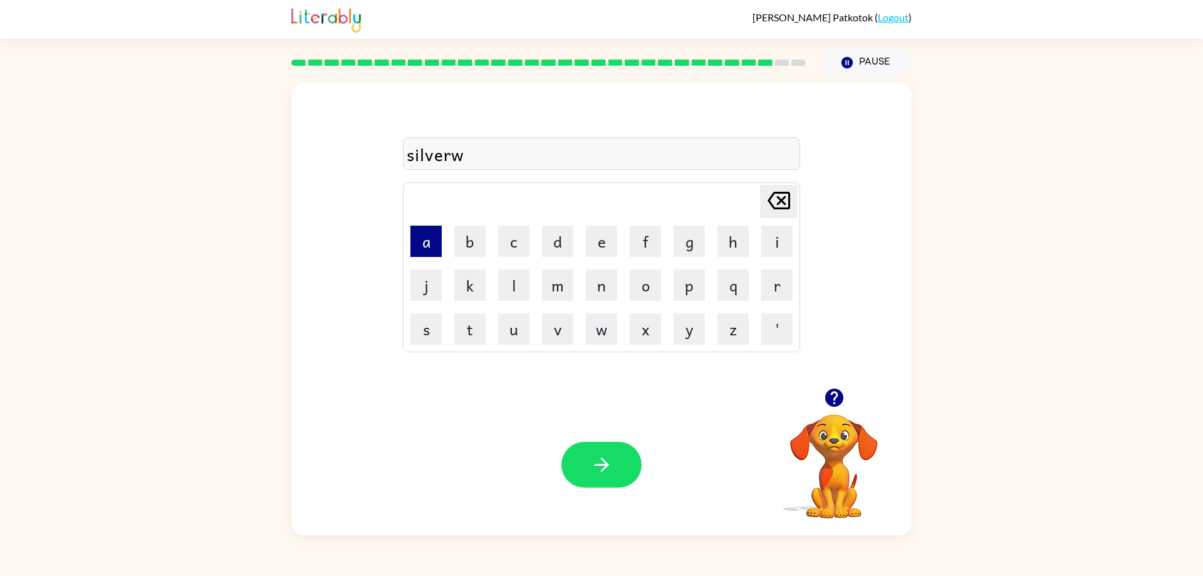
click at [439, 252] on button "a" at bounding box center [425, 241] width 31 height 31
click at [769, 284] on button "r" at bounding box center [776, 284] width 31 height 31
click at [608, 249] on button "e" at bounding box center [601, 241] width 31 height 31
click at [590, 463] on button "button" at bounding box center [601, 465] width 80 height 46
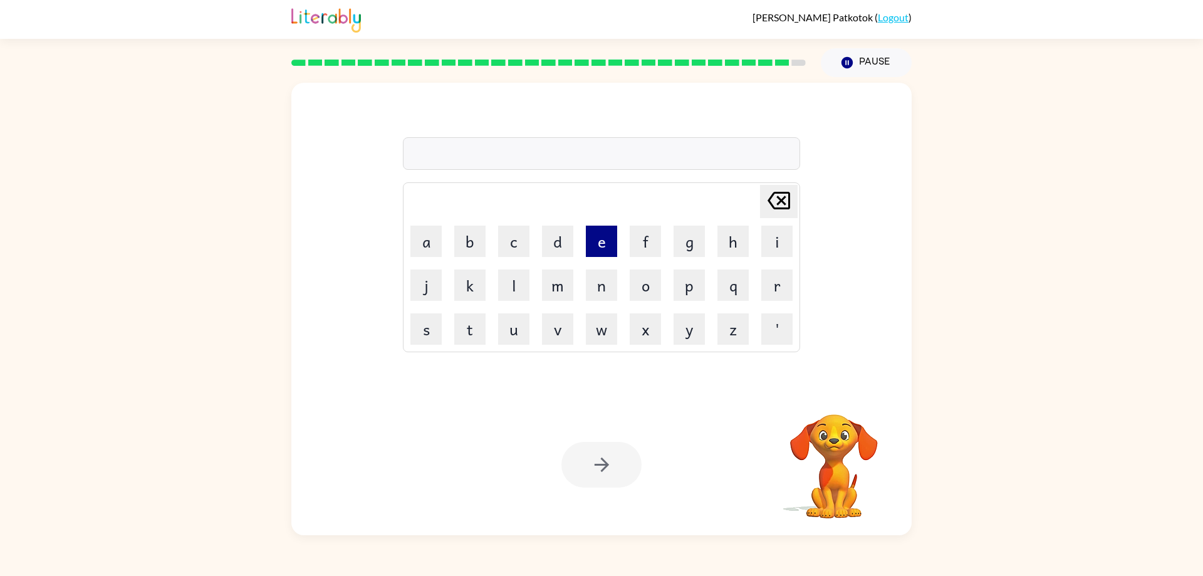
click at [591, 243] on button "e" at bounding box center [601, 241] width 31 height 31
click at [608, 284] on button "n" at bounding box center [601, 284] width 31 height 31
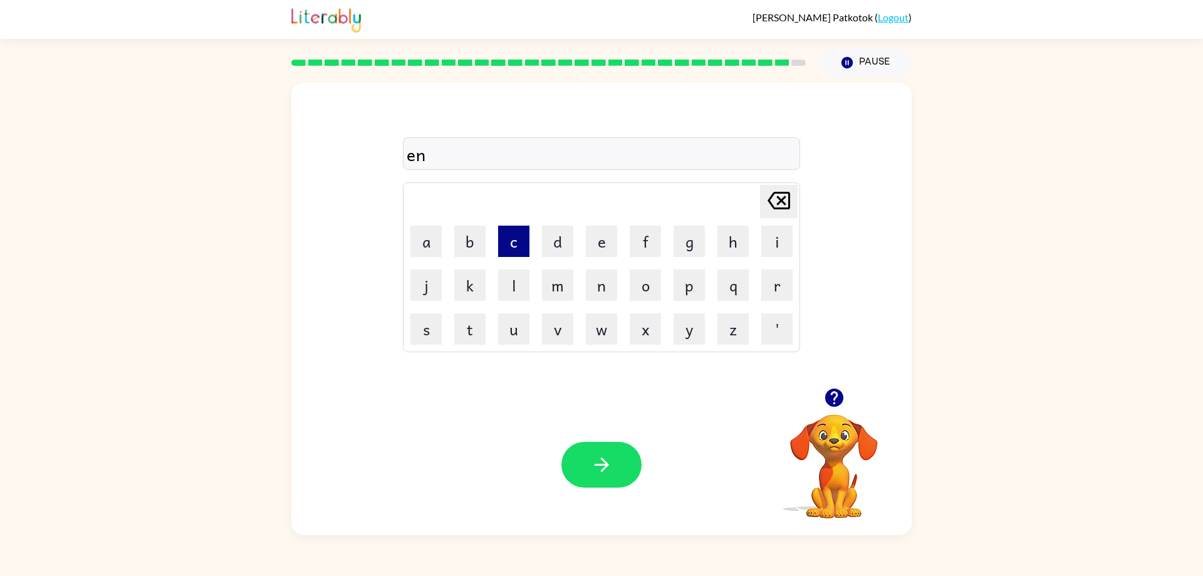
click at [526, 243] on button "c" at bounding box center [513, 241] width 31 height 31
click at [415, 241] on button "a" at bounding box center [425, 241] width 31 height 31
click at [777, 206] on icon "[PERSON_NAME] last character input" at bounding box center [779, 200] width 30 height 30
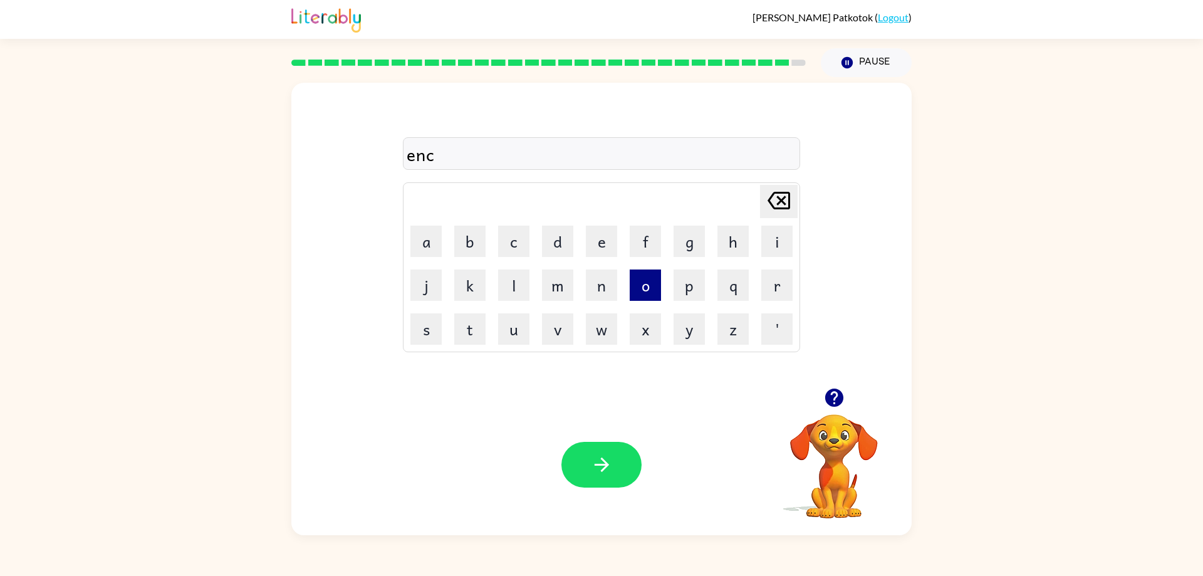
click at [652, 283] on button "o" at bounding box center [645, 284] width 31 height 31
click at [509, 324] on button "u" at bounding box center [513, 328] width 31 height 31
click at [607, 291] on button "n" at bounding box center [601, 284] width 31 height 31
drag, startPoint x: 445, startPoint y: 315, endPoint x: 466, endPoint y: 323, distance: 22.2
click at [449, 315] on tr "s t u v w x y z '" at bounding box center [601, 329] width 393 height 43
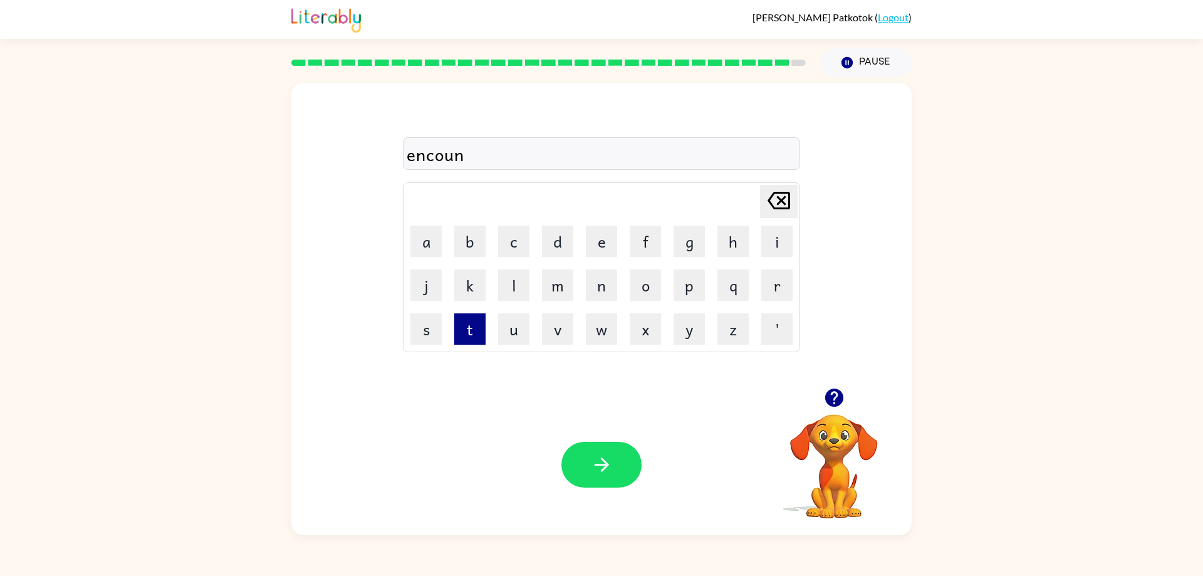
click at [466, 323] on button "t" at bounding box center [469, 328] width 31 height 31
click at [590, 239] on button "e" at bounding box center [601, 241] width 31 height 31
click at [786, 282] on button "r" at bounding box center [776, 284] width 31 height 31
click at [608, 464] on icon "button" at bounding box center [602, 465] width 22 height 22
